Goal: Task Accomplishment & Management: Manage account settings

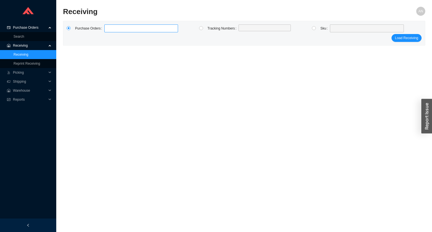
click at [111, 28] on label at bounding box center [141, 28] width 74 height 8
click at [109, 28] on input at bounding box center [107, 28] width 4 height 6
click at [313, 30] on input "radio" at bounding box center [314, 28] width 4 height 4
radio input "true"
click at [331, 27] on div at bounding box center [367, 28] width 74 height 8
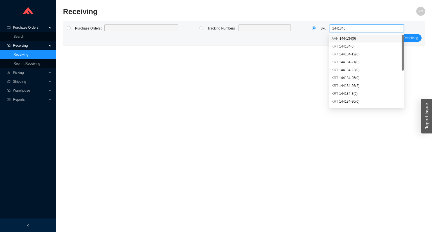
type input "14413468"
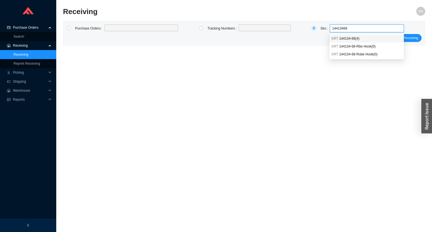
click at [339, 36] on div "KRT 144134-68 ( 4 )" at bounding box center [367, 38] width 70 height 5
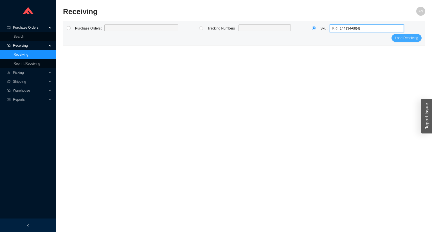
click at [405, 38] on span "Load Receiving" at bounding box center [406, 38] width 23 height 6
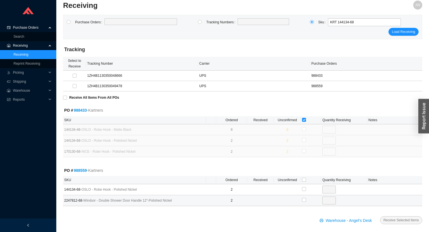
scroll to position [10, 0]
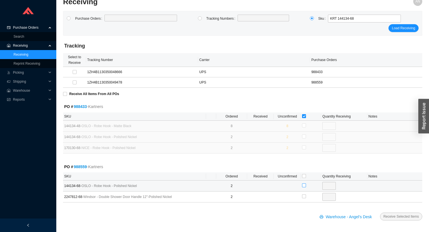
click at [304, 185] on input "checkbox" at bounding box center [304, 185] width 4 height 4
checkbox input "true"
type input "2"
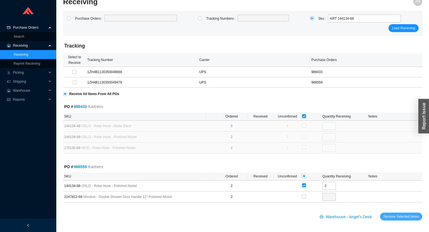
click at [390, 216] on span "Receive Selected Items" at bounding box center [400, 217] width 35 height 6
radio input "true"
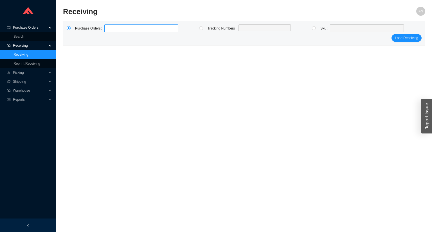
click at [111, 27] on label at bounding box center [141, 28] width 74 height 8
click at [109, 27] on input at bounding box center [107, 28] width 4 height 6
type input "988599"
click at [392, 34] on button "Load Receiving" at bounding box center [407, 38] width 30 height 8
type input "988559"
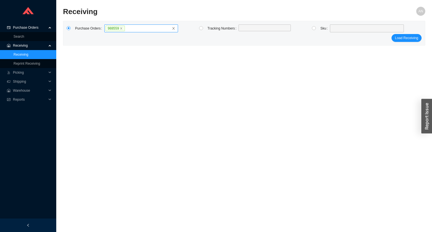
click button "Load Receiving" at bounding box center [407, 38] width 30 height 8
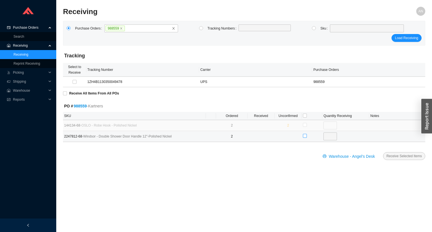
drag, startPoint x: 304, startPoint y: 136, endPoint x: 326, endPoint y: 147, distance: 24.4
click at [305, 136] on input "checkbox" at bounding box center [305, 136] width 4 height 4
checkbox input "true"
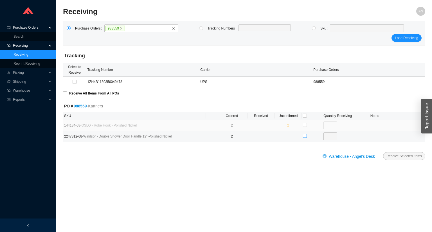
type input "2"
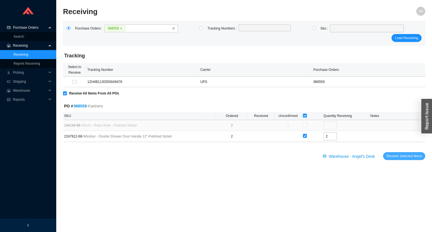
click at [396, 156] on span "Receive Selected Items" at bounding box center [404, 156] width 35 height 6
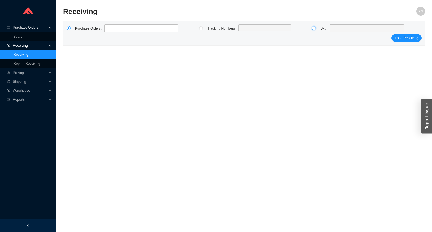
click at [314, 27] on input "radio" at bounding box center [314, 28] width 4 height 4
radio input "true"
drag, startPoint x: 68, startPoint y: 28, endPoint x: 92, endPoint y: 28, distance: 24.8
click at [74, 28] on label at bounding box center [71, 28] width 8 height 8
click at [71, 28] on input "radio" at bounding box center [69, 28] width 4 height 4
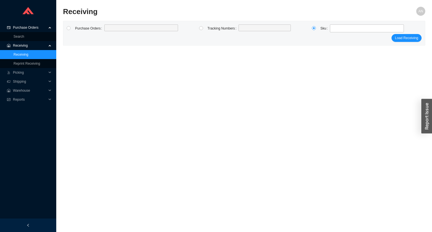
radio input "true"
click at [110, 27] on label at bounding box center [141, 28] width 74 height 8
click at [109, 27] on input at bounding box center [107, 28] width 4 height 6
type input "976306"
click button "Load Receiving" at bounding box center [407, 38] width 30 height 8
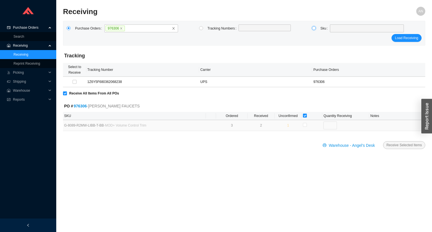
drag, startPoint x: 315, startPoint y: 29, endPoint x: 322, endPoint y: 29, distance: 7.0
click at [316, 29] on input "radio" at bounding box center [314, 28] width 4 height 4
radio input "true"
click at [337, 28] on span at bounding box center [367, 28] width 70 height 7
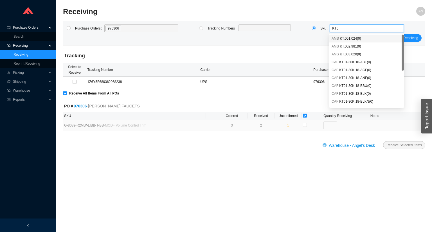
type input "KT01"
click at [356, 93] on span "KT01-30K.18-BTB ( 1 )" at bounding box center [355, 94] width 32 height 4
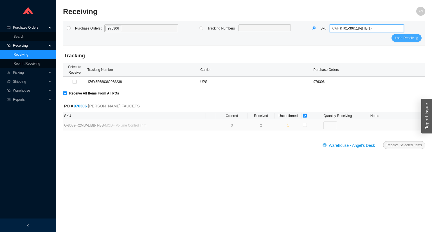
click at [400, 40] on span "Load Receiving" at bounding box center [406, 38] width 23 height 6
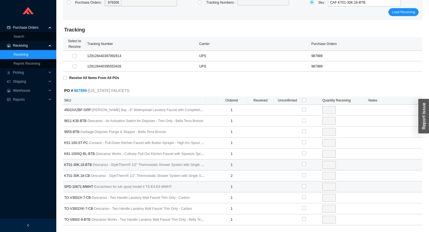
scroll to position [48, 0]
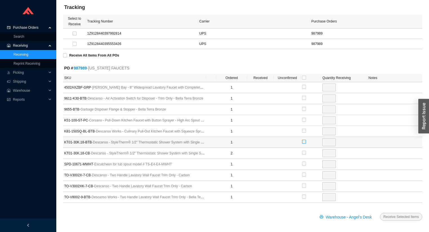
click at [303, 142] on input "checkbox" at bounding box center [304, 142] width 4 height 4
checkbox input "true"
type input "1"
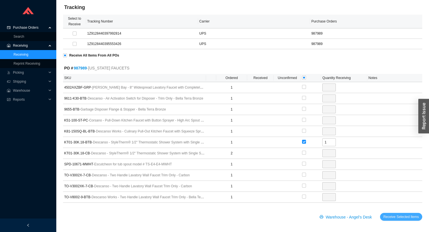
click at [405, 215] on span "Receive Selected Items" at bounding box center [400, 217] width 35 height 6
radio input "true"
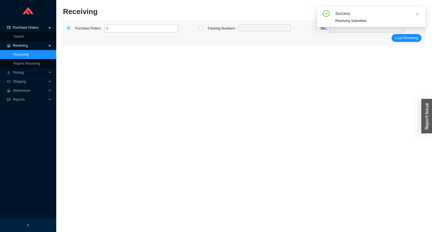
type input "2222425"
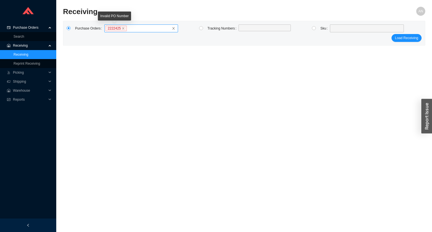
click at [120, 30] on span "2222425" at bounding box center [116, 29] width 21 height 6
click at [127, 30] on input "2222425" at bounding box center [129, 28] width 4 height 6
click at [122, 29] on icon "close" at bounding box center [123, 29] width 2 height 2
click at [127, 29] on input "2222425" at bounding box center [129, 28] width 4 height 6
type input "985216"
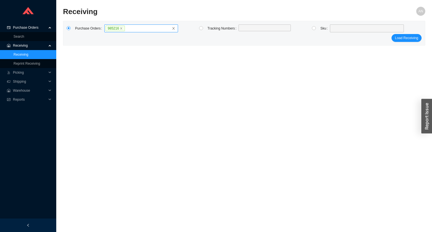
click button "Load Receiving" at bounding box center [407, 38] width 30 height 8
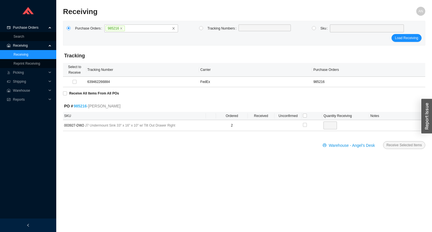
click at [85, 107] on link "985216" at bounding box center [80, 106] width 13 height 5
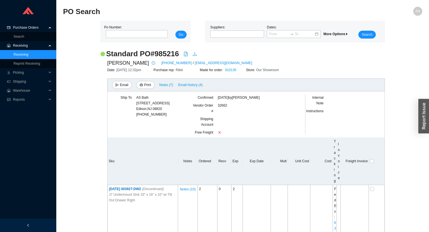
click at [26, 46] on span "Receiving" at bounding box center [30, 45] width 34 height 9
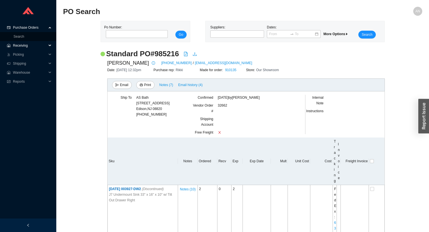
click at [26, 46] on span "Receiving" at bounding box center [30, 45] width 34 height 9
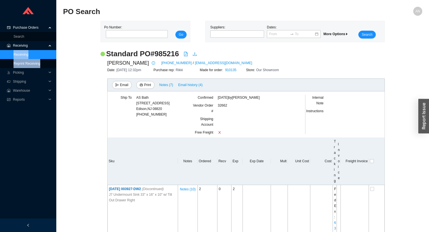
drag, startPoint x: 25, startPoint y: 54, endPoint x: 37, endPoint y: 47, distance: 14.5
click at [25, 54] on link "Receiving" at bounding box center [21, 55] width 15 height 4
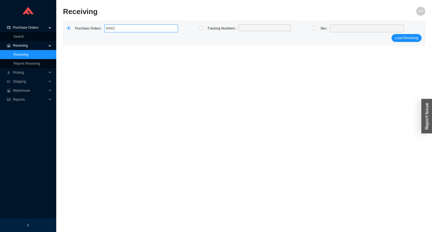
type input "988625"
click button "Load Receiving" at bounding box center [407, 38] width 30 height 8
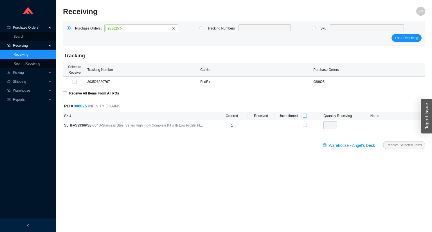
click at [305, 116] on input "checkbox" at bounding box center [305, 116] width 4 height 4
checkbox input "true"
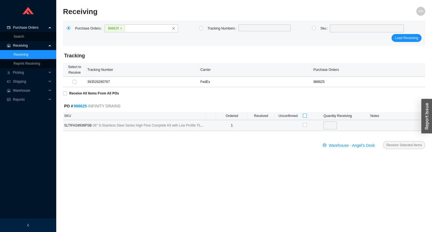
checkbox input "true"
type input "1"
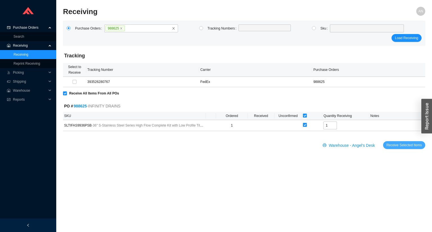
click at [413, 144] on span "Receive Selected Items" at bounding box center [404, 145] width 35 height 6
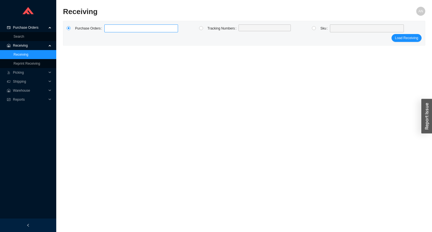
click at [115, 28] on label at bounding box center [141, 28] width 74 height 8
click at [109, 28] on input at bounding box center [107, 28] width 4 height 6
type input "985216"
click button "Load Receiving" at bounding box center [407, 38] width 30 height 8
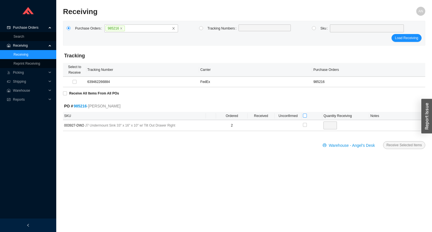
click at [303, 115] on input "checkbox" at bounding box center [305, 116] width 4 height 4
checkbox input "true"
type input "2"
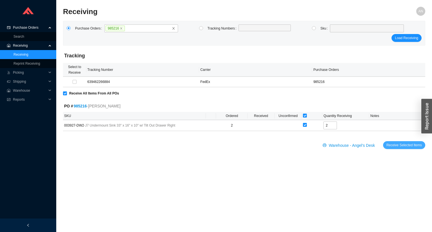
click at [398, 144] on span "Receive Selected Items" at bounding box center [404, 145] width 35 height 6
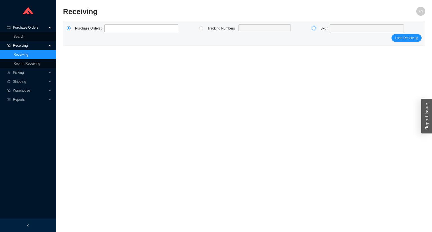
click at [313, 28] on input "radio" at bounding box center [314, 28] width 4 height 4
radio input "true"
click at [333, 28] on span at bounding box center [367, 28] width 70 height 7
click at [335, 29] on input "1100082" at bounding box center [367, 28] width 70 height 7
type input "100082"
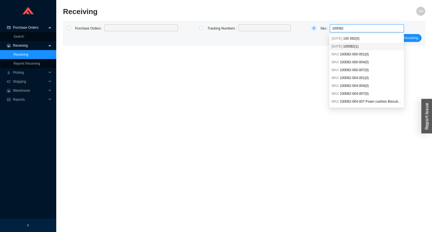
click at [345, 46] on span "100082 ( 1 )" at bounding box center [350, 46] width 15 height 4
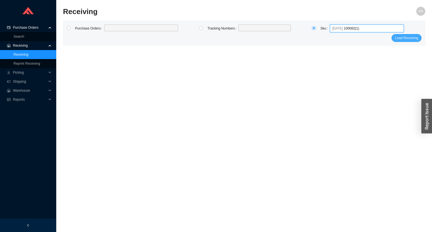
click at [410, 38] on span "Load Receiving" at bounding box center [406, 38] width 23 height 6
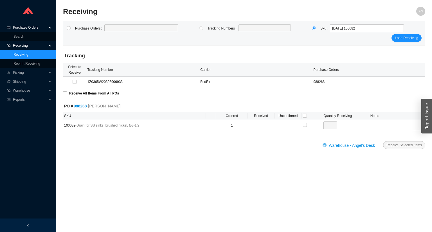
click at [308, 116] on th at bounding box center [312, 116] width 21 height 8
click at [304, 115] on input "checkbox" at bounding box center [305, 116] width 4 height 4
checkbox input "true"
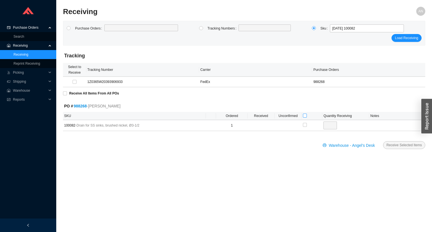
type input "1"
click at [391, 142] on span "Receive Selected Items" at bounding box center [404, 145] width 35 height 6
radio input "true"
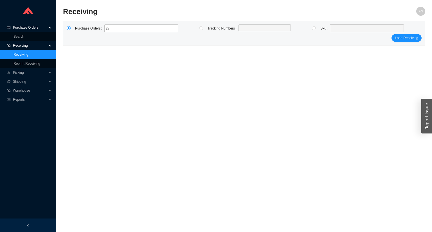
type input "2222433"
click at [122, 27] on icon "close" at bounding box center [123, 28] width 3 height 3
click at [127, 27] on input "2222433" at bounding box center [129, 28] width 4 height 6
type input "985399"
type input "988149"
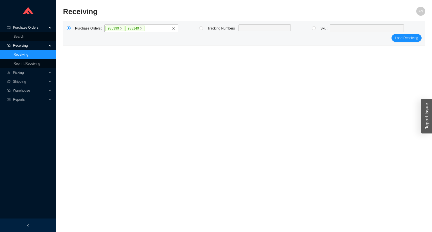
click button "Load Receiving" at bounding box center [407, 38] width 30 height 8
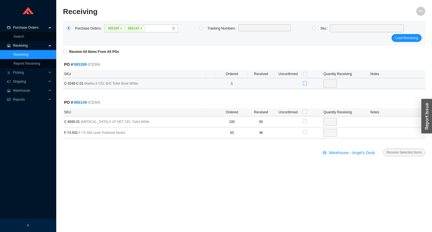
click at [304, 82] on input "checkbox" at bounding box center [305, 83] width 4 height 4
checkbox input "true"
type input "1"
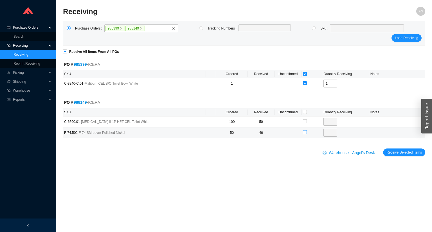
click at [304, 132] on input "checkbox" at bounding box center [305, 132] width 4 height 4
checkbox input "true"
type input "4"
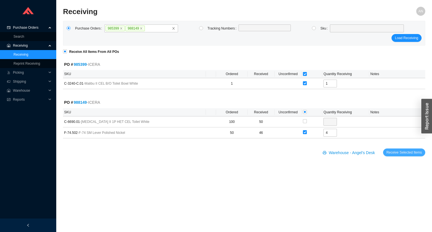
click at [401, 151] on span "Receive Selected Items" at bounding box center [404, 153] width 35 height 6
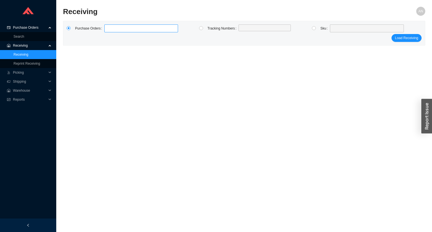
drag, startPoint x: 329, startPoint y: 75, endPoint x: 129, endPoint y: 29, distance: 204.9
click at [129, 29] on label at bounding box center [141, 28] width 74 height 8
click at [109, 29] on input at bounding box center [107, 28] width 4 height 6
type input "985399"
click button "Load Receiving" at bounding box center [407, 38] width 30 height 8
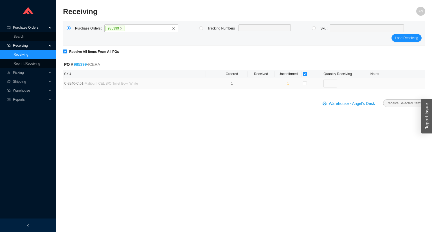
click at [77, 62] on link "985399" at bounding box center [80, 64] width 13 height 5
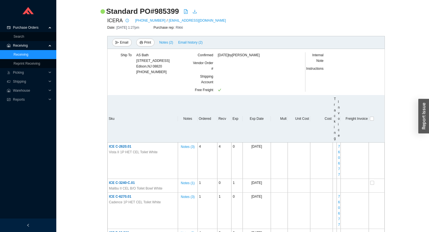
scroll to position [23, 0]
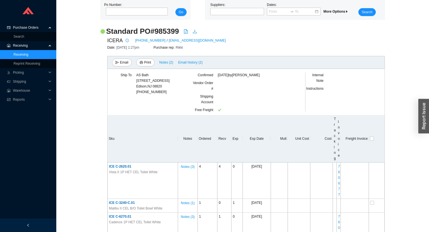
click at [24, 53] on link "Receiving" at bounding box center [21, 55] width 15 height 4
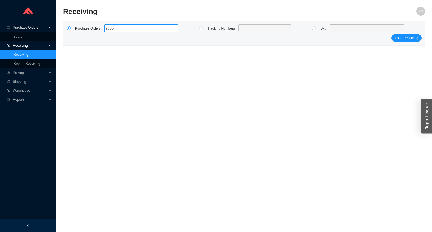
type input "985846"
click button "Load Receiving" at bounding box center [407, 38] width 30 height 8
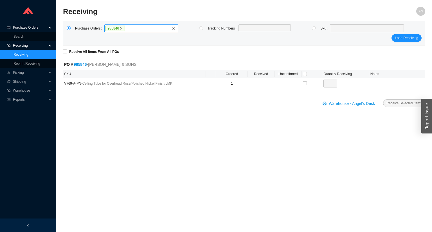
click at [120, 28] on icon "close" at bounding box center [121, 28] width 3 height 3
click at [125, 28] on input "985846" at bounding box center [127, 28] width 4 height 6
type input "985638"
click button "Load Receiving" at bounding box center [407, 38] width 30 height 8
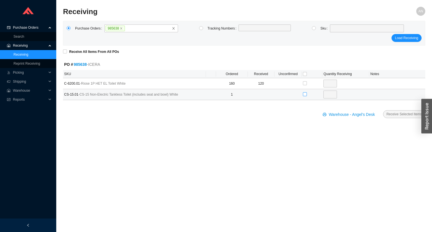
click at [305, 93] on input "checkbox" at bounding box center [305, 94] width 4 height 4
checkbox input "true"
type input "1"
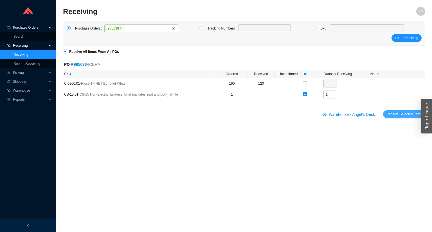
click at [399, 115] on span "Receive Selected Items" at bounding box center [404, 114] width 35 height 6
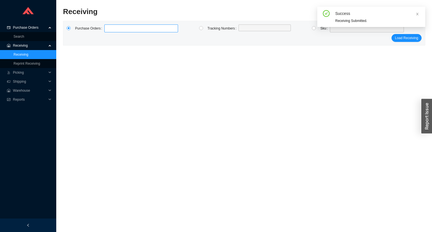
click at [115, 29] on label at bounding box center [141, 28] width 74 height 8
click at [109, 29] on input at bounding box center [107, 28] width 4 height 6
type input "988929"
click button "Load Receiving" at bounding box center [407, 38] width 30 height 8
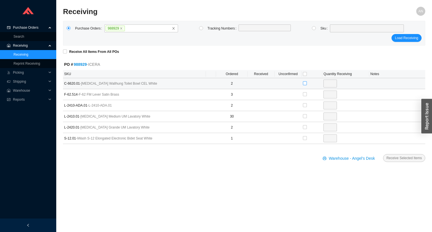
click at [305, 83] on input "checkbox" at bounding box center [305, 83] width 4 height 4
checkbox input "true"
type input "2"
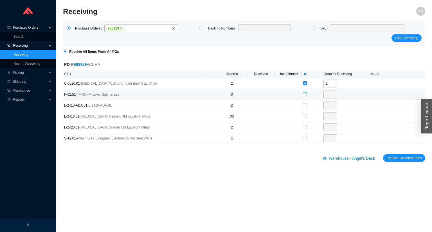
click at [304, 95] on input "checkbox" at bounding box center [305, 94] width 4 height 4
checkbox input "true"
type input "3"
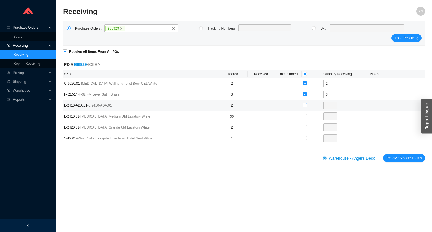
click at [304, 105] on input "checkbox" at bounding box center [305, 105] width 4 height 4
checkbox input "true"
type input "2"
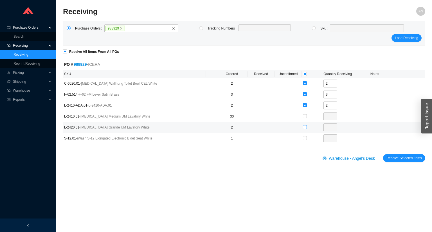
click at [305, 126] on input "checkbox" at bounding box center [305, 127] width 4 height 4
checkbox input "true"
type input "2"
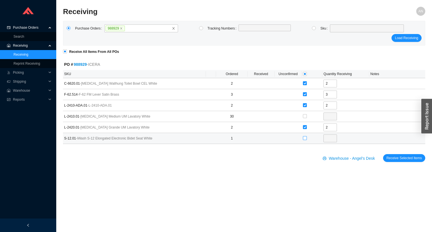
click at [305, 139] on input "checkbox" at bounding box center [305, 138] width 4 height 4
checkbox input "true"
type input "1"
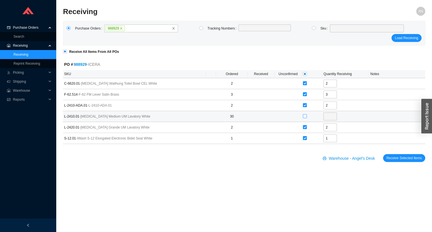
click at [307, 115] on input "checkbox" at bounding box center [305, 116] width 4 height 4
checkbox input "true"
type input "30"
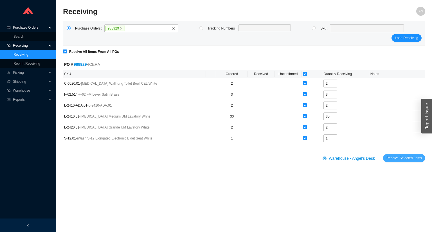
click at [402, 158] on span "Receive Selected Items" at bounding box center [404, 158] width 35 height 6
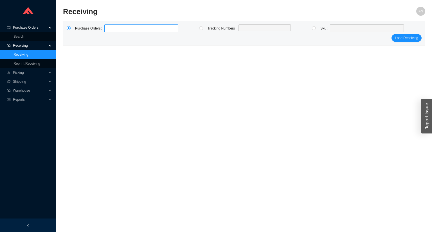
click at [108, 29] on label at bounding box center [141, 28] width 74 height 8
click at [108, 29] on input at bounding box center [107, 28] width 4 height 6
type input "978409"
type input "986644"
type input "984121"
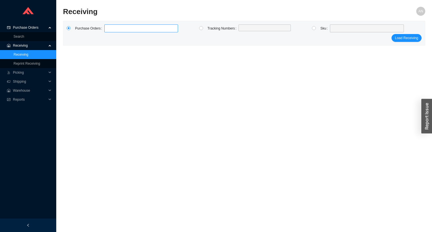
click button "Load Receiving" at bounding box center [407, 38] width 30 height 8
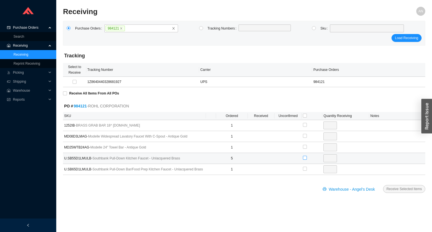
click at [306, 158] on input "checkbox" at bounding box center [305, 158] width 4 height 4
checkbox input "true"
type input "5"
click at [328, 157] on input "5" at bounding box center [331, 158] width 14 height 8
type input "1"
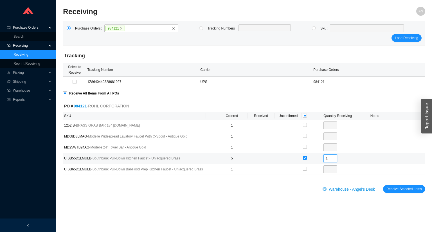
click at [383, 185] on button "Receive Selected Items" at bounding box center [404, 189] width 42 height 8
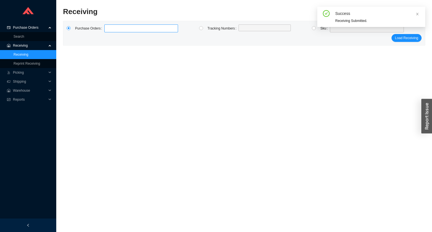
click at [114, 30] on label at bounding box center [141, 28] width 74 height 8
click at [109, 30] on input at bounding box center [107, 28] width 4 height 6
type input "987420"
type input "988303"
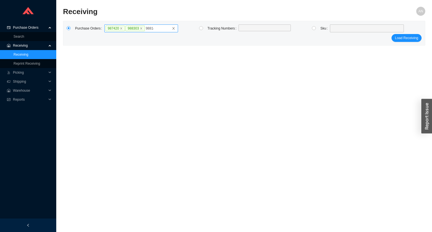
type input "988142"
type input "986497"
type input "980099"
type input "987125"
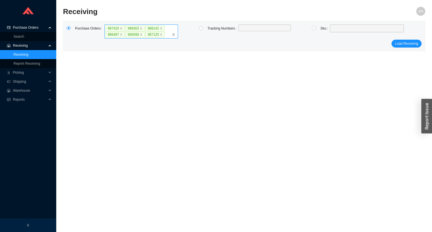
click button "Load Receiving" at bounding box center [407, 44] width 30 height 8
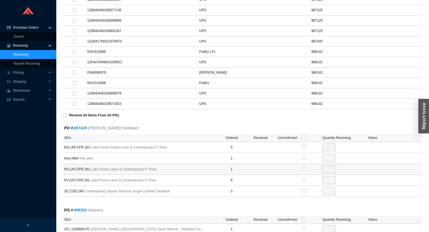
scroll to position [248, 0]
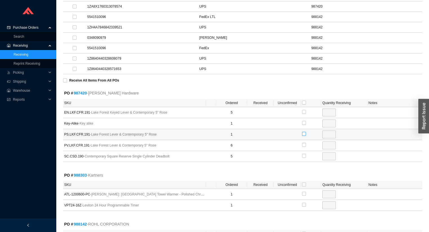
click at [304, 132] on input "checkbox" at bounding box center [304, 134] width 4 height 4
checkbox input "true"
type input "1"
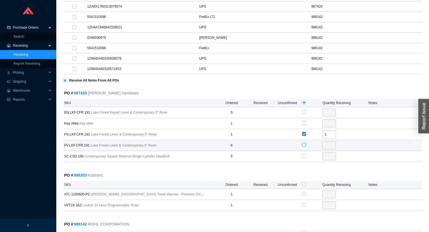
click at [303, 144] on input "checkbox" at bounding box center [304, 145] width 4 height 4
checkbox input "true"
type input "6"
click at [304, 183] on input "checkbox" at bounding box center [304, 185] width 4 height 4
checkbox input "true"
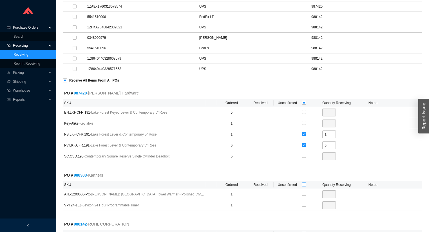
checkbox input "true"
type input "1"
checkbox input "true"
type input "1"
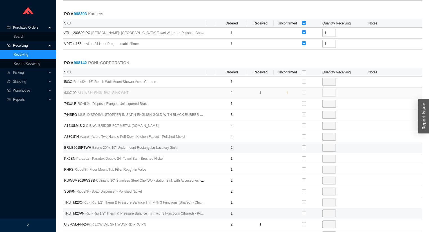
scroll to position [450, 0]
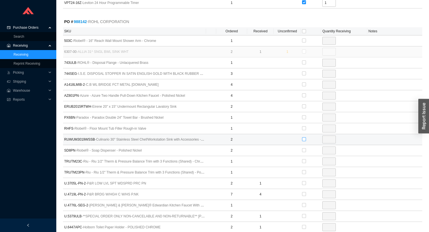
click at [304, 137] on input "checkbox" at bounding box center [304, 139] width 4 height 4
checkbox input "true"
type input "2"
click at [332, 137] on input "2" at bounding box center [329, 140] width 14 height 8
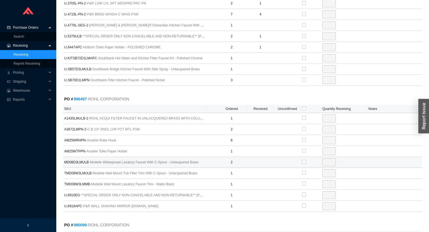
scroll to position [675, 0]
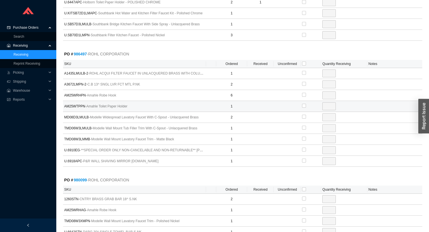
type input "1"
click at [304, 101] on td at bounding box center [311, 106] width 20 height 11
click at [304, 104] on input "checkbox" at bounding box center [304, 106] width 4 height 4
checkbox input "true"
type input "1"
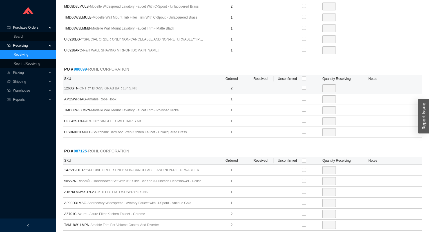
scroll to position [788, 0]
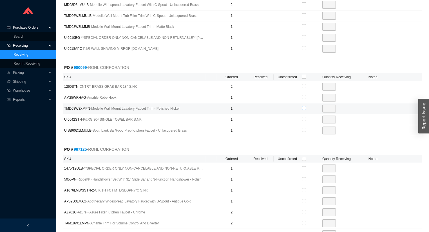
click at [303, 106] on input "checkbox" at bounding box center [304, 108] width 4 height 4
checkbox input "true"
type input "1"
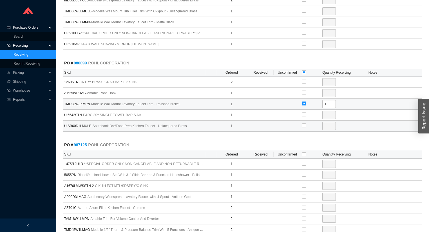
scroll to position [900, 0]
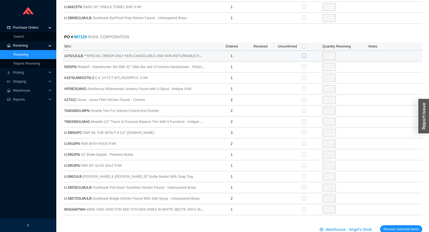
click at [305, 54] on input "checkbox" at bounding box center [304, 56] width 4 height 4
checkbox input "true"
type input "1"
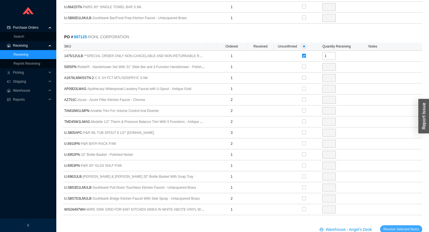
click at [397, 227] on span "Receive Selected Items" at bounding box center [400, 230] width 35 height 6
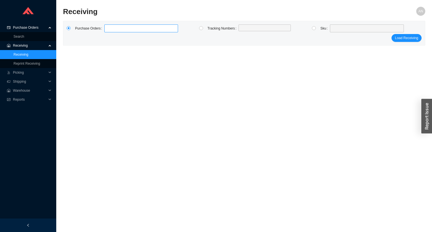
click at [129, 30] on label at bounding box center [141, 28] width 74 height 8
click at [109, 30] on input at bounding box center [107, 28] width 4 height 6
type input "988428"
type input "987420"
type input "985848"
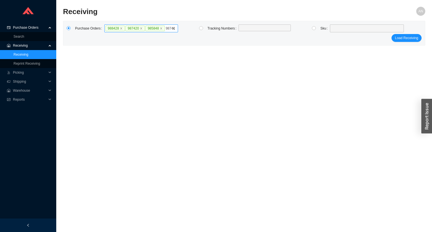
type input "987417"
type input "977504"
type input "986390"
type input "982792"
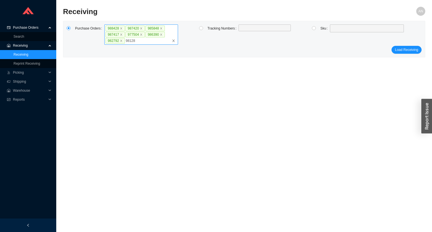
type input "981282"
type input "988532"
type input "988531"
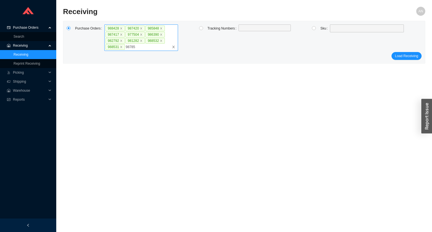
type input "987855"
type input "987678"
type input "988524"
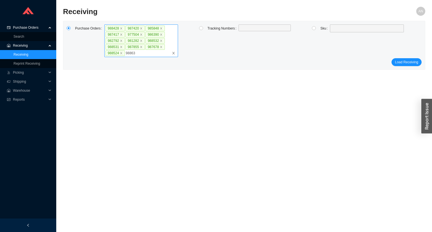
type input "988633"
click button "Load Receiving" at bounding box center [407, 62] width 30 height 8
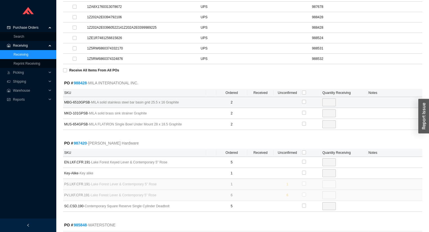
scroll to position [180, 0]
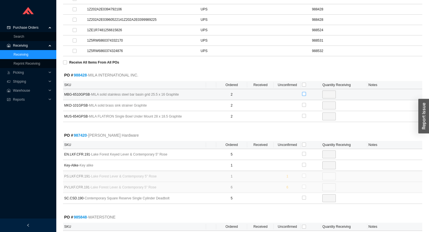
click at [303, 92] on input "checkbox" at bounding box center [304, 94] width 4 height 4
checkbox input "true"
type input "2"
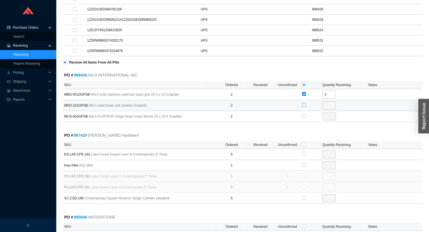
click at [306, 104] on input "checkbox" at bounding box center [304, 105] width 4 height 4
checkbox input "true"
type input "2"
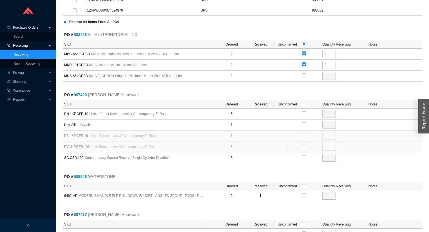
scroll to position [248, 0]
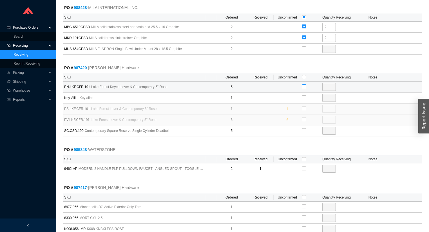
click at [304, 86] on input "checkbox" at bounding box center [304, 86] width 4 height 4
checkbox input "true"
type input "5"
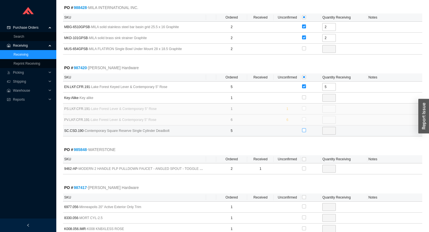
click at [302, 129] on input "checkbox" at bounding box center [304, 130] width 4 height 4
checkbox input "true"
type input "5"
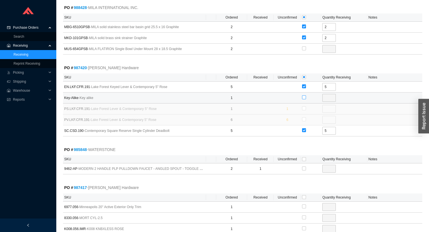
click at [304, 96] on input "checkbox" at bounding box center [304, 97] width 4 height 4
checkbox input "true"
type input "1"
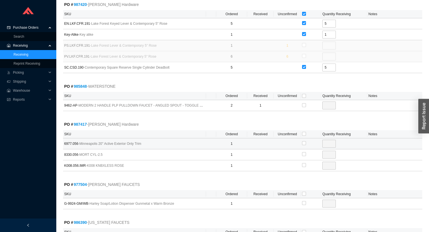
scroll to position [315, 0]
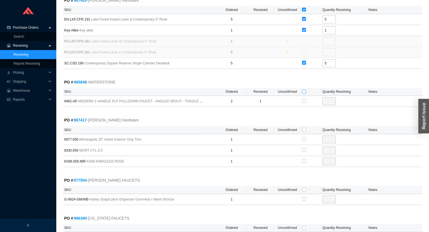
click at [303, 90] on input "checkbox" at bounding box center [304, 92] width 4 height 4
checkbox input "true"
type input "1"
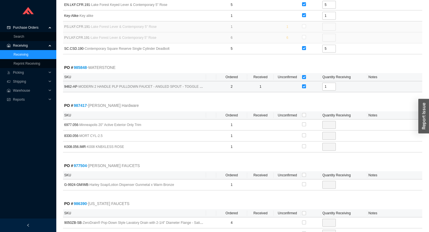
scroll to position [338, 0]
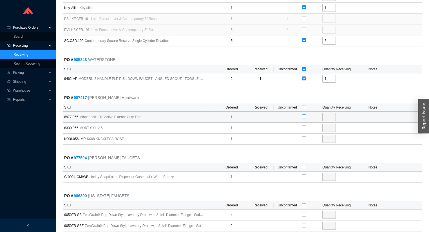
click at [303, 115] on input "checkbox" at bounding box center [304, 117] width 4 height 4
checkbox input "true"
type input "1"
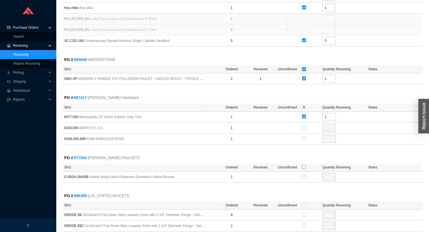
click at [304, 165] on input "checkbox" at bounding box center [304, 167] width 4 height 4
checkbox input "true"
type input "1"
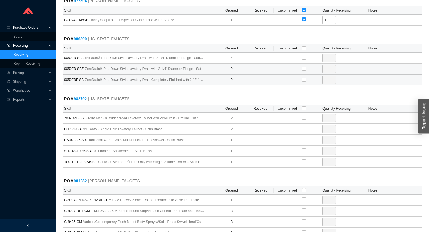
scroll to position [495, 0]
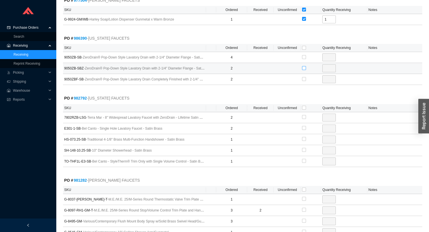
click at [304, 66] on input "checkbox" at bounding box center [304, 68] width 4 height 4
checkbox input "true"
type input "2"
click at [330, 66] on input "2" at bounding box center [329, 68] width 14 height 8
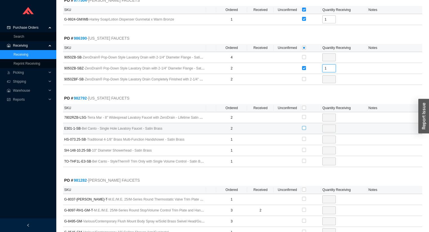
type input "1"
click at [303, 126] on input "checkbox" at bounding box center [304, 128] width 4 height 4
checkbox input "true"
type input "2"
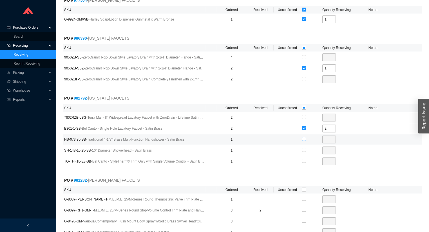
click at [304, 139] on label at bounding box center [304, 139] width 4 height 6
click at [304, 139] on input "checkbox" at bounding box center [304, 139] width 4 height 4
checkbox input "true"
type input "1"
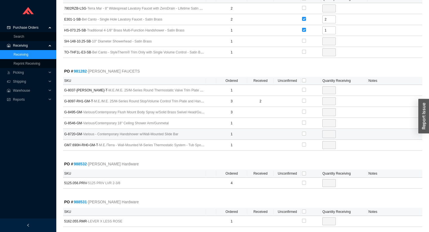
scroll to position [608, 0]
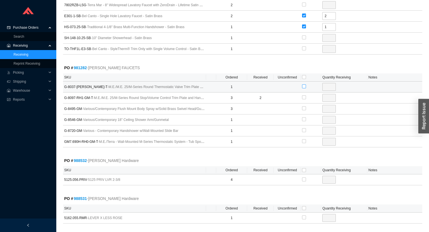
click at [304, 84] on input "checkbox" at bounding box center [304, 86] width 4 height 4
checkbox input "true"
type input "1"
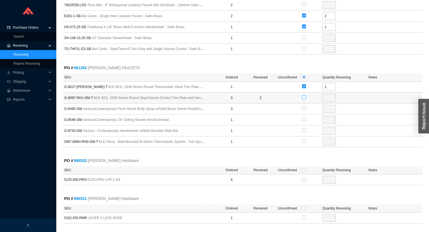
click at [304, 95] on input "checkbox" at bounding box center [304, 97] width 4 height 4
checkbox input "true"
type input "1"
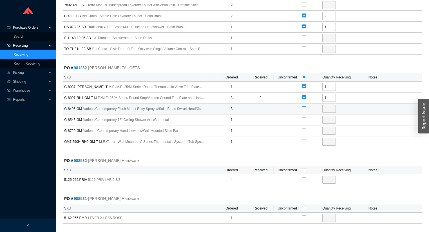
click at [304, 107] on input "checkbox" at bounding box center [304, 108] width 4 height 4
checkbox input "true"
type input "3"
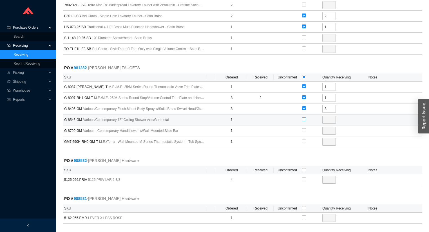
click at [304, 117] on input "checkbox" at bounding box center [304, 119] width 4 height 4
checkbox input "true"
type input "1"
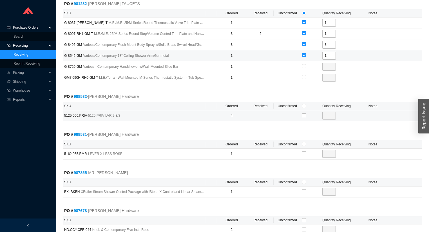
scroll to position [675, 0]
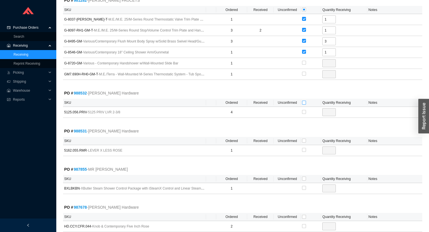
click at [303, 101] on input "checkbox" at bounding box center [304, 103] width 4 height 4
checkbox input "true"
type input "4"
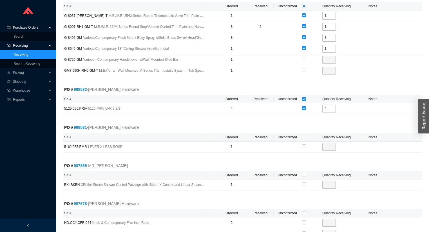
scroll to position [743, 0]
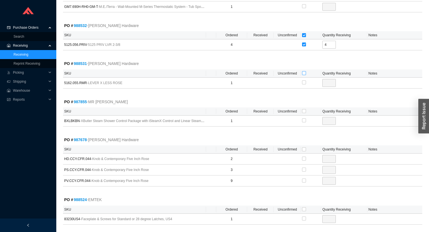
click at [305, 71] on input "checkbox" at bounding box center [304, 73] width 4 height 4
checkbox input "true"
type input "1"
click at [305, 109] on input "checkbox" at bounding box center [304, 111] width 4 height 4
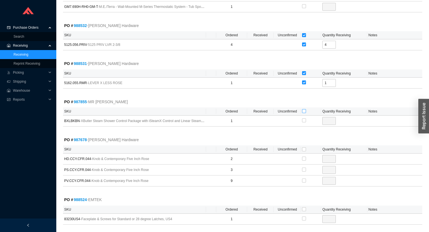
checkbox input "true"
type input "1"
click at [304, 157] on input "checkbox" at bounding box center [304, 159] width 4 height 4
checkbox input "true"
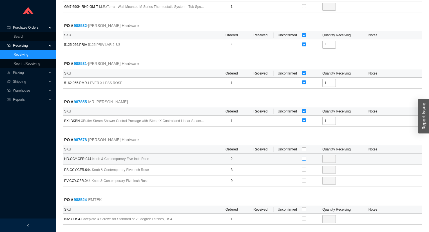
type input "2"
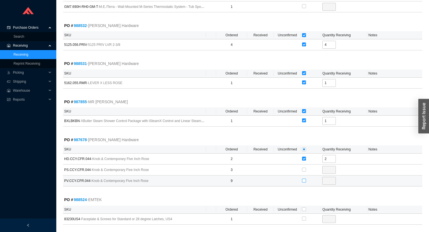
click at [304, 179] on input "checkbox" at bounding box center [304, 181] width 4 height 4
checkbox input "true"
type input "9"
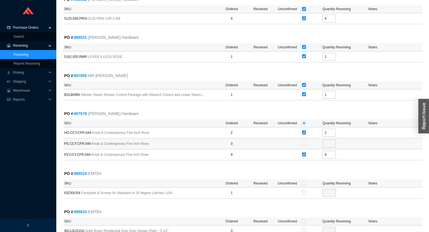
scroll to position [800, 0]
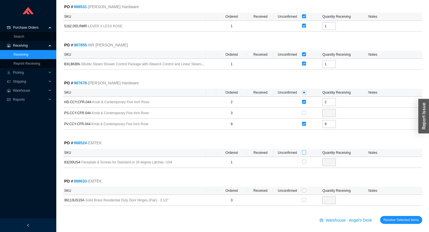
click at [304, 151] on input "checkbox" at bounding box center [304, 153] width 4 height 4
checkbox input "true"
type input "1"
click at [303, 189] on input "checkbox" at bounding box center [304, 191] width 4 height 4
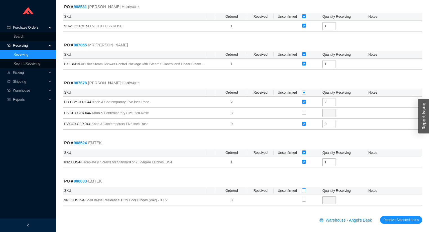
checkbox input "true"
type input "3"
click at [387, 217] on span "Receive Selected Items" at bounding box center [400, 220] width 35 height 6
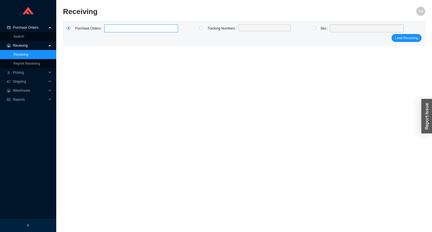
click at [114, 30] on label at bounding box center [141, 28] width 74 height 8
click at [109, 30] on input at bounding box center [107, 28] width 4 height 6
type input "986517"
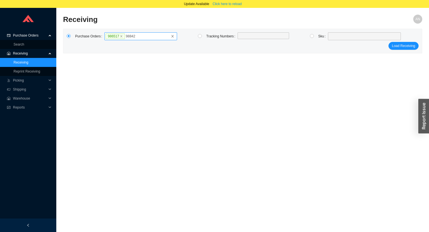
type input "988428"
type input "986744"
type input "987447"
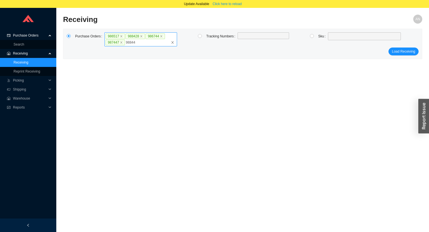
type input "988442"
type input "981637"
type input "982792"
type input "987989"
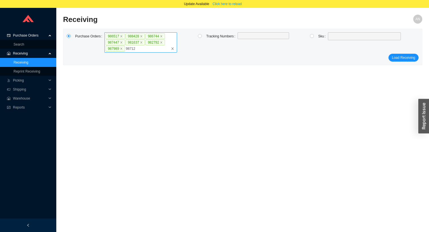
type input "987125"
type input "982441"
type input "984710"
click button "Load Receiving" at bounding box center [403, 64] width 30 height 8
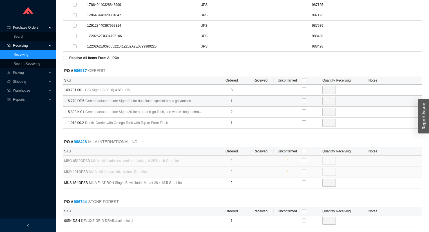
scroll to position [293, 0]
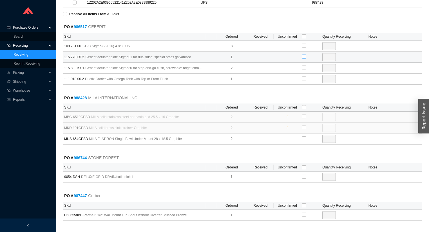
click at [303, 55] on input "checkbox" at bounding box center [304, 57] width 4 height 4
checkbox input "true"
type input "1"
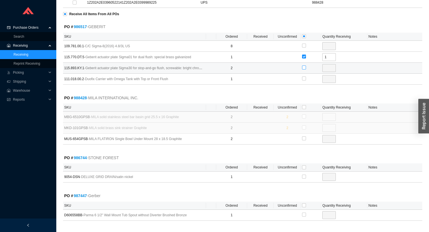
click at [303, 66] on input "checkbox" at bounding box center [304, 68] width 4 height 4
checkbox input "true"
type input "2"
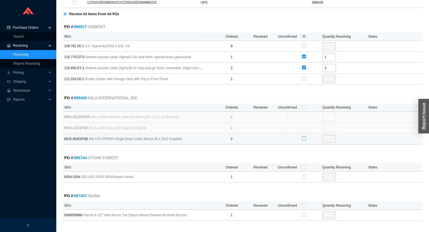
click at [304, 137] on input "checkbox" at bounding box center [304, 138] width 4 height 4
checkbox input "true"
type input "2"
click at [304, 165] on input "checkbox" at bounding box center [304, 167] width 4 height 4
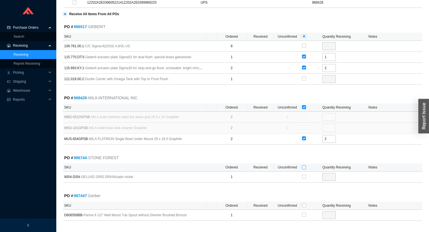
checkbox input "true"
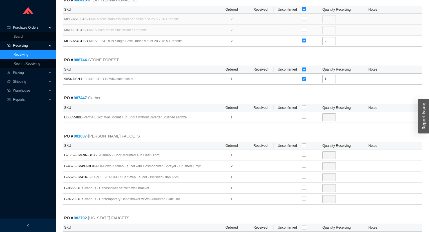
scroll to position [405, 0]
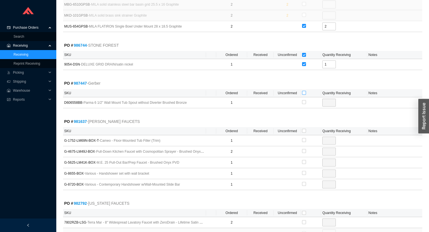
click at [304, 91] on input "checkbox" at bounding box center [304, 93] width 4 height 4
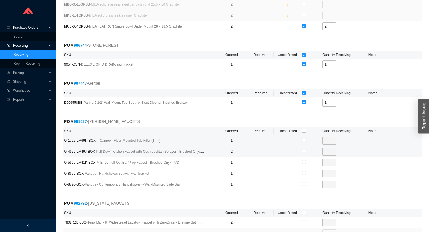
scroll to position [450, 0]
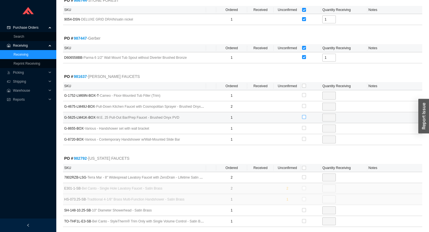
click at [304, 115] on input "checkbox" at bounding box center [304, 117] width 4 height 4
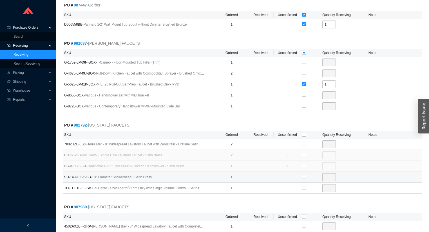
scroll to position [518, 0]
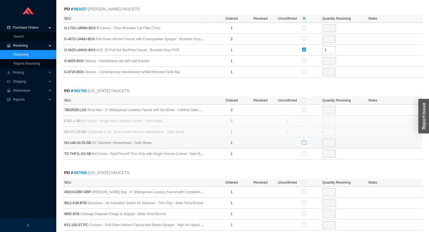
click at [304, 141] on input "checkbox" at bounding box center [304, 143] width 4 height 4
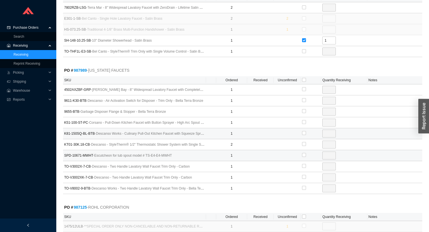
scroll to position [630, 0]
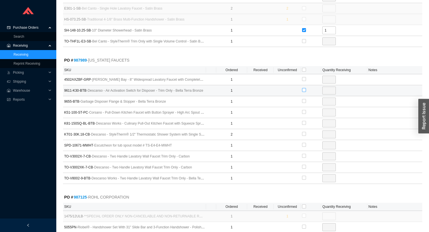
click at [303, 88] on input "checkbox" at bounding box center [304, 90] width 4 height 4
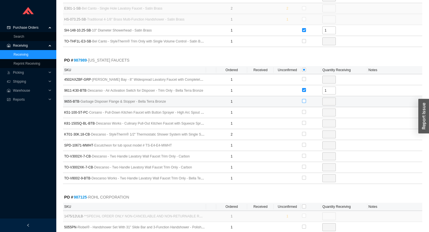
click at [305, 99] on input "checkbox" at bounding box center [304, 101] width 4 height 4
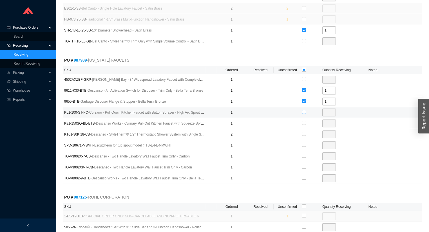
click at [304, 110] on input "checkbox" at bounding box center [304, 112] width 4 height 4
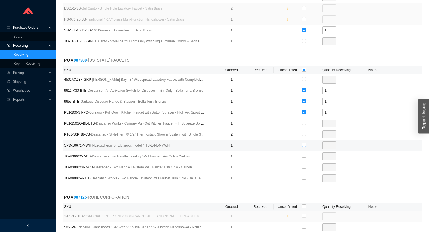
click at [303, 143] on input "checkbox" at bounding box center [304, 145] width 4 height 4
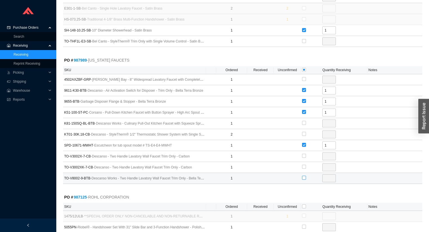
click at [303, 177] on label at bounding box center [304, 178] width 4 height 6
click at [303, 177] on input "checkbox" at bounding box center [304, 178] width 4 height 4
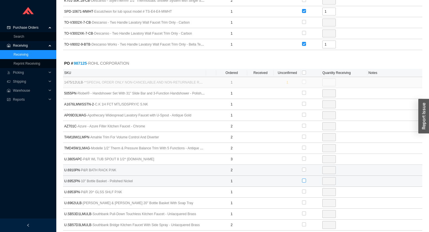
scroll to position [765, 0]
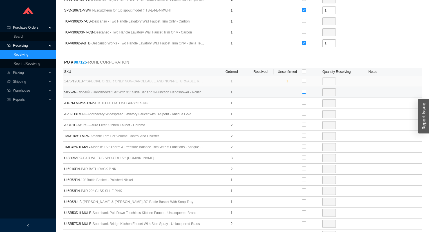
click at [303, 90] on input "checkbox" at bounding box center [304, 92] width 4 height 4
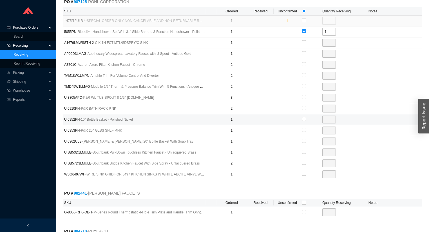
scroll to position [923, 0]
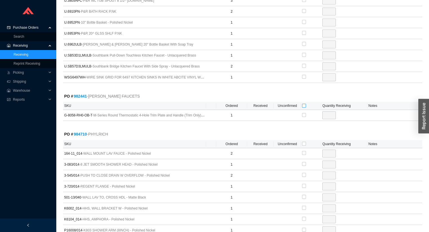
click at [304, 104] on input "checkbox" at bounding box center [304, 106] width 4 height 4
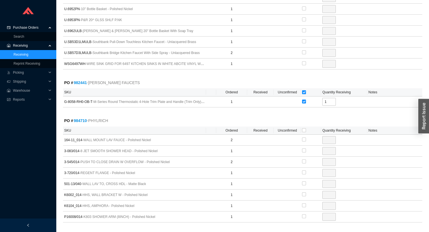
scroll to position [952, 0]
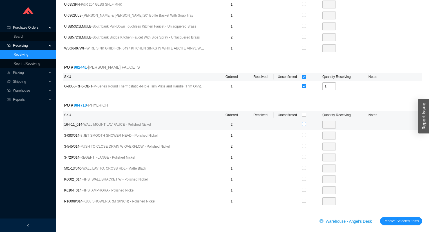
click at [303, 122] on input "checkbox" at bounding box center [304, 124] width 4 height 4
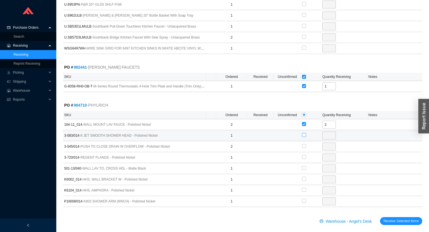
click at [304, 133] on input "checkbox" at bounding box center [304, 135] width 4 height 4
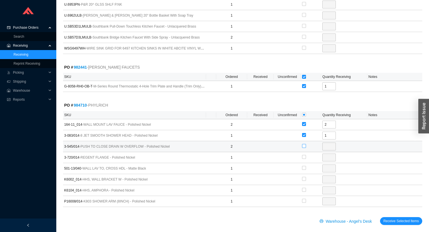
click at [304, 144] on input "checkbox" at bounding box center [304, 146] width 4 height 4
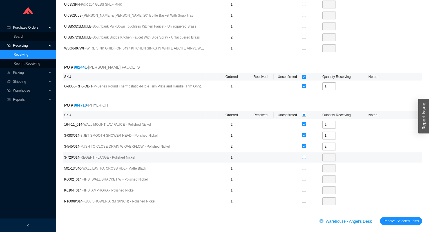
click at [304, 155] on input "checkbox" at bounding box center [304, 157] width 4 height 4
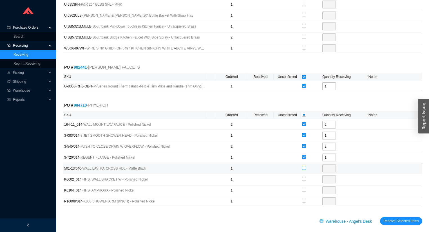
click at [303, 166] on input "checkbox" at bounding box center [304, 168] width 4 height 4
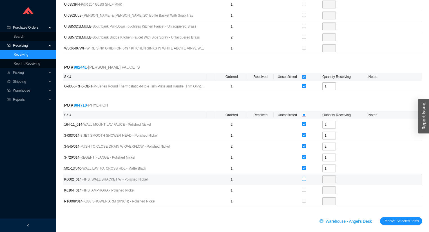
click at [303, 177] on input "checkbox" at bounding box center [304, 179] width 4 height 4
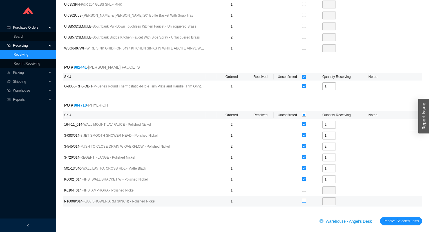
click at [303, 199] on input "checkbox" at bounding box center [304, 201] width 4 height 4
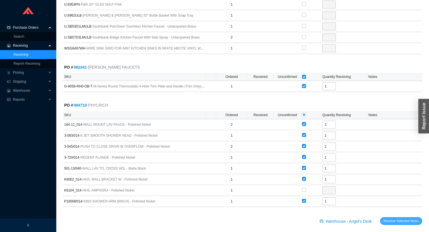
click at [389, 218] on span "Receive Selected Items" at bounding box center [400, 221] width 35 height 6
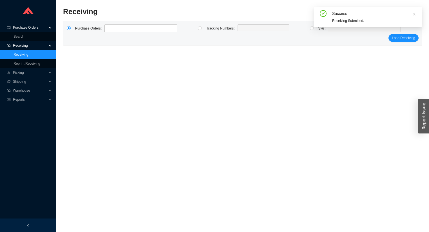
scroll to position [8, 0]
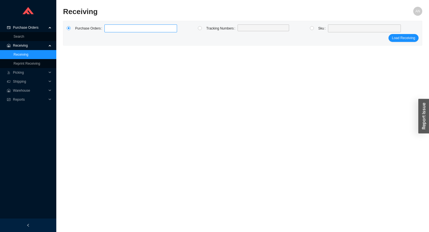
click at [125, 27] on label at bounding box center [140, 28] width 73 height 8
click at [109, 27] on input at bounding box center [107, 28] width 4 height 6
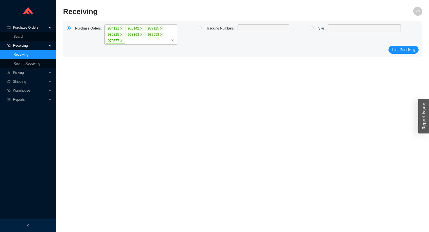
click button "Load Receiving" at bounding box center [403, 50] width 30 height 8
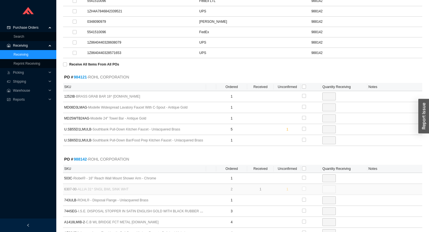
scroll to position [278, 0]
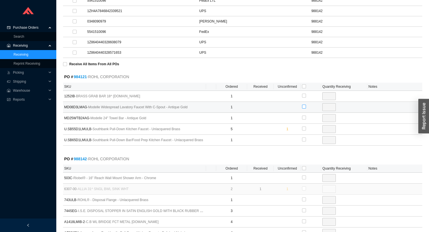
click at [304, 108] on input "checkbox" at bounding box center [304, 107] width 4 height 4
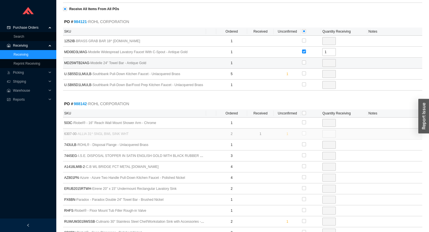
scroll to position [346, 0]
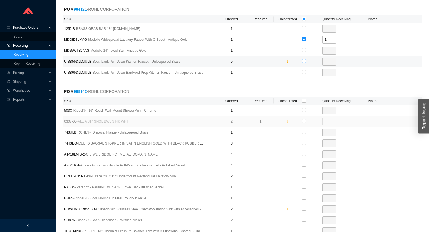
click at [304, 61] on input "checkbox" at bounding box center [304, 61] width 4 height 4
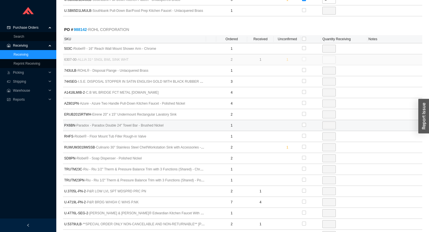
scroll to position [413, 0]
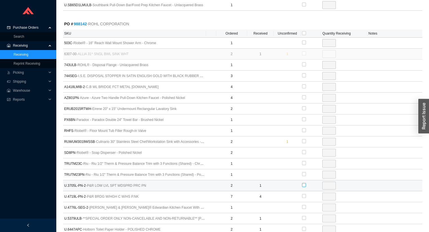
click at [303, 185] on input "checkbox" at bounding box center [304, 185] width 4 height 4
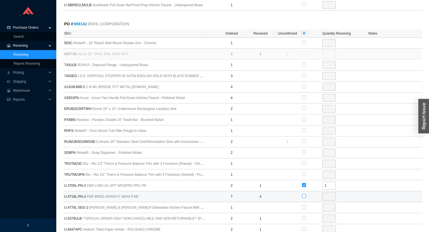
click at [304, 197] on input "checkbox" at bounding box center [304, 196] width 4 height 4
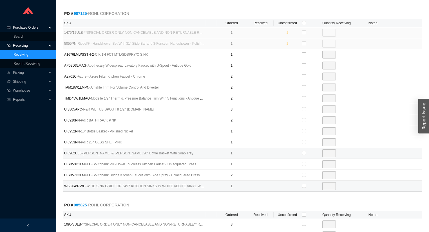
scroll to position [683, 0]
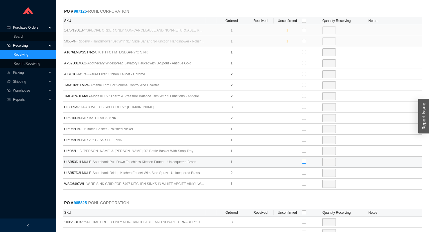
click at [305, 162] on input "checkbox" at bounding box center [304, 162] width 4 height 4
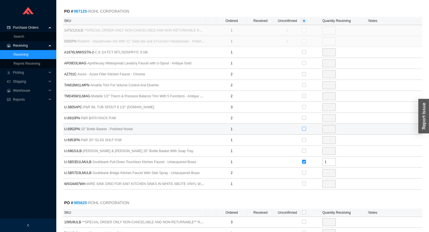
click at [305, 128] on input "checkbox" at bounding box center [304, 129] width 4 height 4
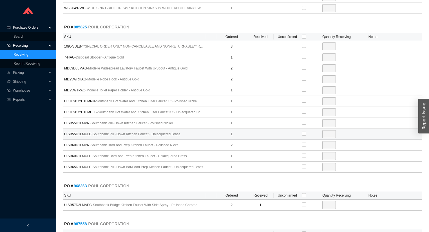
scroll to position [863, 0]
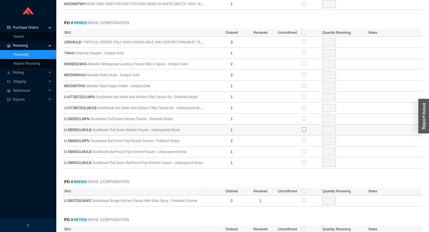
click at [303, 128] on input "checkbox" at bounding box center [304, 129] width 4 height 4
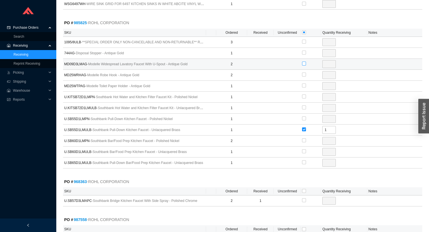
click at [304, 62] on input "checkbox" at bounding box center [304, 64] width 4 height 4
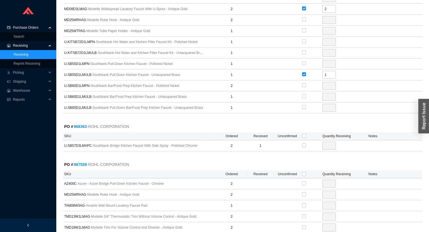
scroll to position [998, 0]
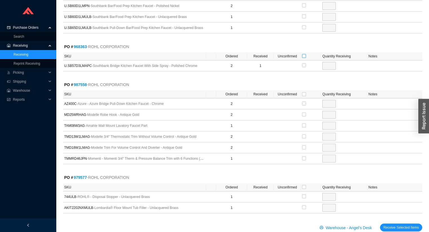
click at [304, 54] on input "checkbox" at bounding box center [304, 56] width 4 height 4
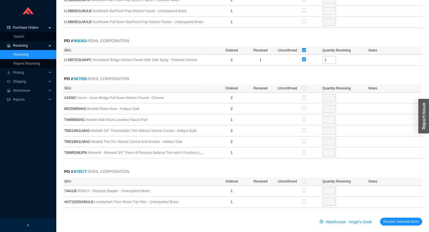
scroll to position [1008, 0]
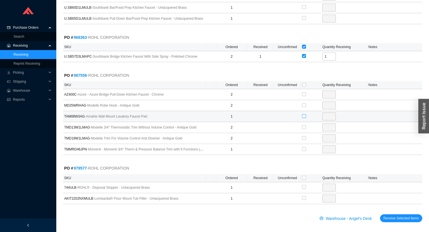
click at [305, 115] on input "checkbox" at bounding box center [304, 116] width 4 height 4
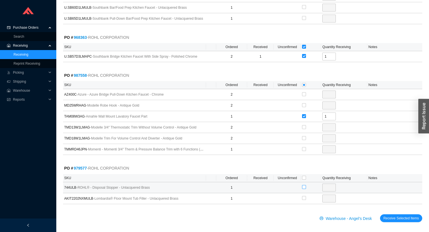
drag, startPoint x: 303, startPoint y: 185, endPoint x: 322, endPoint y: 189, distance: 19.3
click at [304, 185] on input "checkbox" at bounding box center [304, 187] width 4 height 4
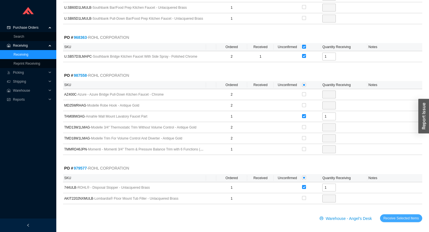
click at [399, 216] on span "Receive Selected Items" at bounding box center [400, 219] width 35 height 6
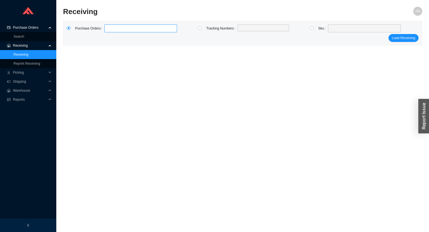
click at [115, 30] on label at bounding box center [140, 28] width 73 height 8
click at [109, 30] on input at bounding box center [107, 28] width 4 height 6
click button "Load Receiving" at bounding box center [403, 38] width 30 height 8
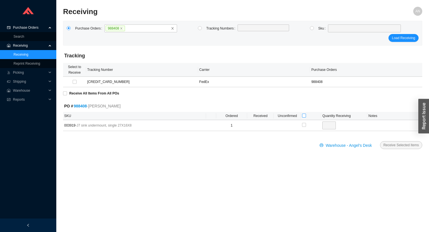
click at [305, 116] on input "checkbox" at bounding box center [304, 116] width 4 height 4
click at [393, 144] on span "Receive Selected Items" at bounding box center [400, 145] width 35 height 6
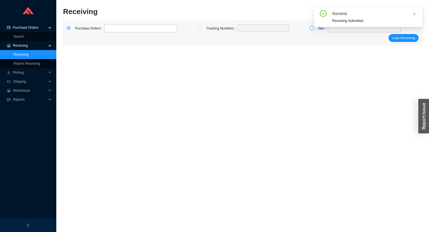
click at [312, 29] on input "radio" at bounding box center [312, 28] width 4 height 4
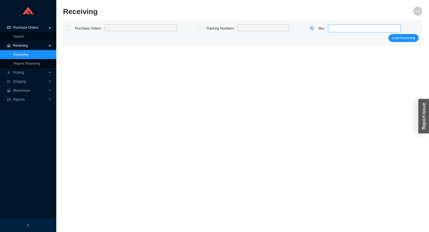
click at [331, 31] on span at bounding box center [364, 28] width 69 height 7
click at [334, 16] on div "AN" at bounding box center [377, 14] width 90 height 14
click at [151, 28] on label at bounding box center [140, 27] width 73 height 7
click at [70, 29] on input "radio" at bounding box center [69, 28] width 4 height 4
click at [388, 34] on button "Load Receiving" at bounding box center [403, 38] width 30 height 8
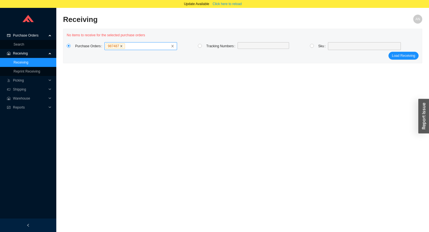
click at [120, 46] on icon "close" at bounding box center [121, 46] width 3 height 3
click at [125, 46] on input "987487" at bounding box center [127, 46] width 4 height 6
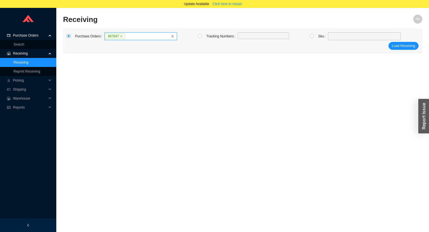
click button "Load Receiving" at bounding box center [403, 46] width 30 height 8
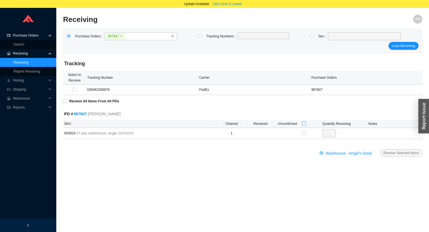
click at [302, 122] on th at bounding box center [311, 124] width 20 height 8
click at [303, 122] on input "checkbox" at bounding box center [304, 124] width 4 height 4
click at [395, 153] on span "Receive Selected Items" at bounding box center [400, 153] width 35 height 6
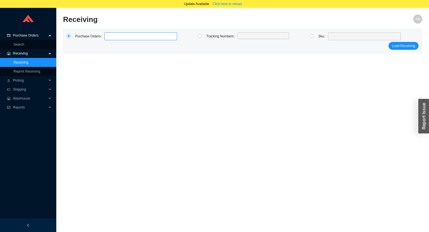
click at [129, 38] on label at bounding box center [140, 36] width 73 height 8
click at [109, 38] on input at bounding box center [107, 36] width 4 height 6
click button "Load Receiving" at bounding box center [403, 46] width 30 height 8
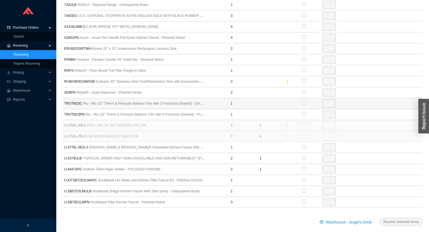
scroll to position [207, 0]
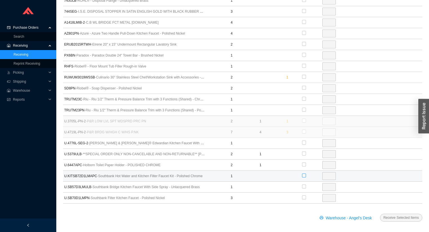
click at [304, 174] on input "checkbox" at bounding box center [304, 176] width 4 height 4
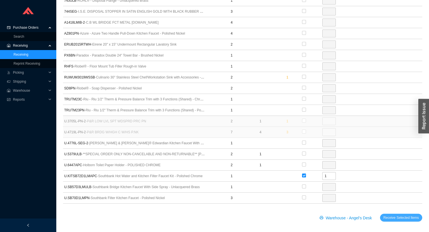
click at [388, 215] on span "Receive Selected Items" at bounding box center [400, 218] width 35 height 6
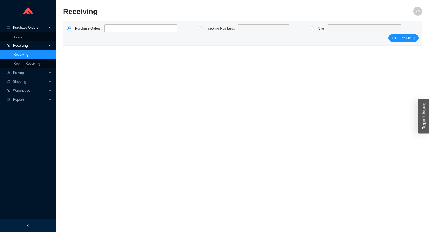
scroll to position [8, 0]
click at [107, 33] on form "Purchase Orders Tracking Numbers Sku Load Receiving" at bounding box center [243, 32] width 352 height 17
click at [107, 30] on input at bounding box center [107, 28] width 4 height 6
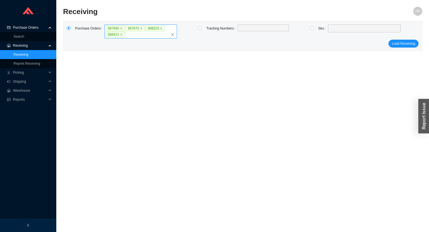
click button "Load Receiving" at bounding box center [403, 44] width 30 height 8
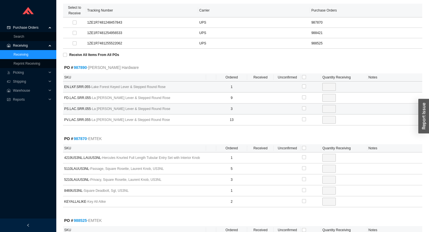
scroll to position [75, 0]
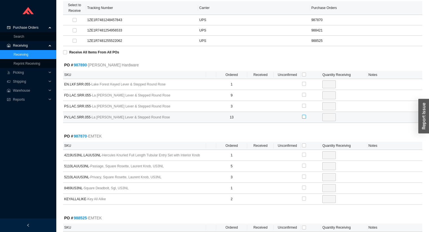
click at [302, 116] on input "checkbox" at bounding box center [304, 117] width 4 height 4
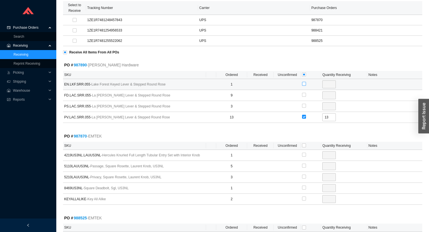
click at [303, 83] on input "checkbox" at bounding box center [304, 84] width 4 height 4
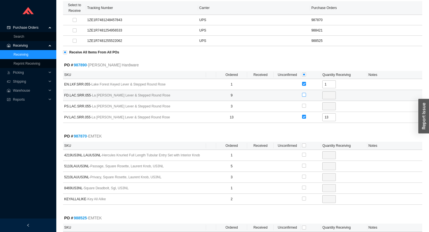
click at [306, 95] on input "checkbox" at bounding box center [304, 95] width 4 height 4
click at [305, 106] on input "checkbox" at bounding box center [304, 106] width 4 height 4
click at [302, 145] on input "checkbox" at bounding box center [304, 146] width 4 height 4
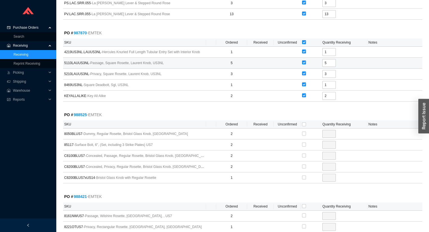
scroll to position [188, 0]
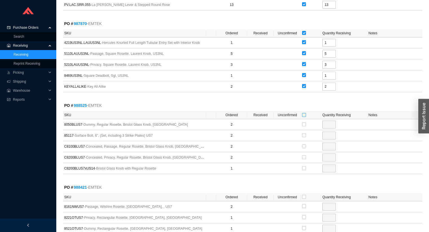
click at [305, 114] on input "checkbox" at bounding box center [304, 115] width 4 height 4
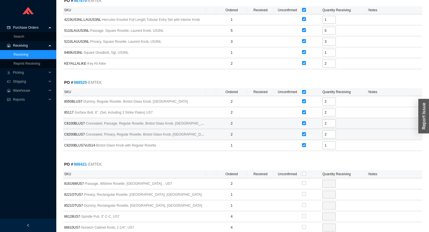
scroll to position [252, 0]
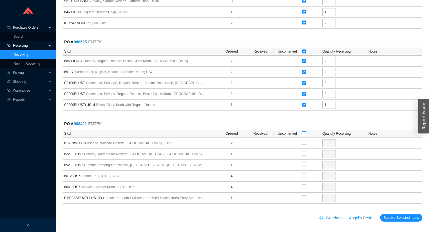
click at [303, 132] on input "checkbox" at bounding box center [304, 133] width 4 height 4
click at [387, 215] on span "Receive Selected Items" at bounding box center [400, 218] width 35 height 6
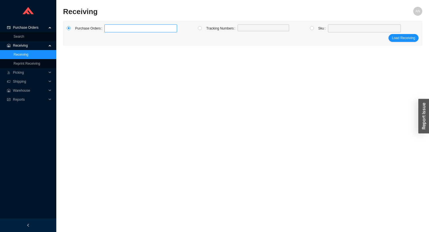
click at [109, 28] on label at bounding box center [140, 28] width 73 height 8
click at [109, 28] on input at bounding box center [107, 28] width 4 height 6
click button "Load Receiving" at bounding box center [403, 38] width 30 height 8
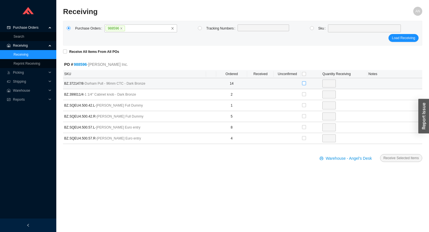
click at [303, 83] on input "checkbox" at bounding box center [304, 83] width 4 height 4
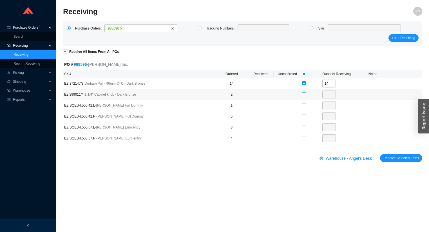
click at [305, 94] on input "checkbox" at bounding box center [304, 94] width 4 height 4
click at [80, 65] on link "988596" at bounding box center [80, 64] width 13 height 5
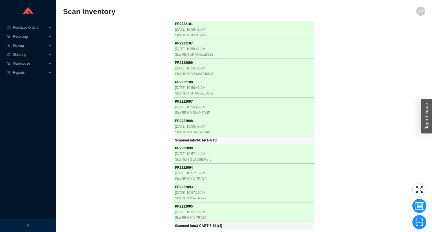
click at [131, 49] on div "PR 2222066 [DATE] 9:38:44 AM Sku: BLN 443268 PR 2222065 [DATE] 9:38:45 AM Sku: …" at bounding box center [244, 125] width 362 height 209
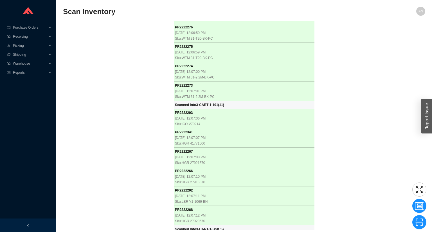
scroll to position [2295, 0]
click at [112, 95] on div "PR 2222066 [DATE] 9:38:44 AM Sku: BLN 443268 PR 2222065 [DATE] 9:38:45 AM Sku: …" at bounding box center [244, 125] width 362 height 209
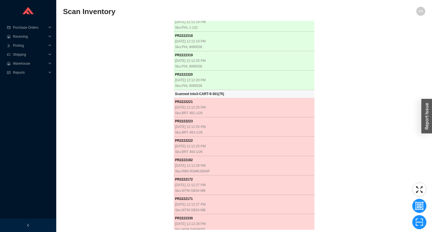
scroll to position [5285, 0]
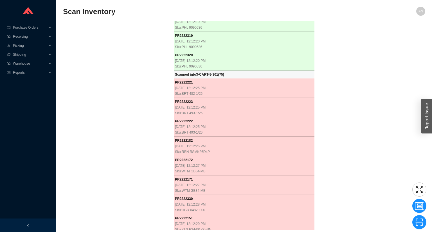
click at [90, 124] on div "PR 2222066 [DATE] 9:38:44 AM Sku: BLN 443268 PR 2222065 [DATE] 9:38:45 AM Sku: …" at bounding box center [244, 125] width 362 height 209
click at [124, 153] on div "PR 2222066 [DATE] 9:38:44 AM Sku: BLN 443268 PR 2222065 [DATE] 9:38:45 AM Sku: …" at bounding box center [244, 125] width 362 height 209
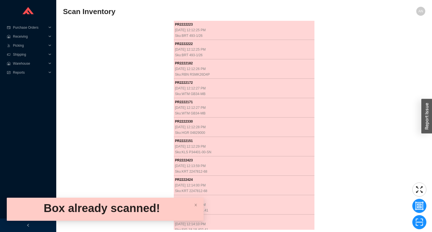
scroll to position [5382, 0]
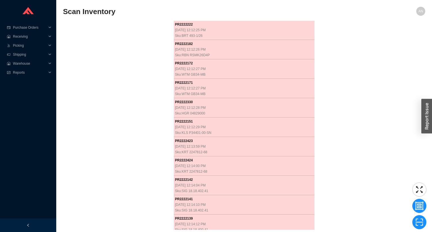
click at [112, 138] on div "PR 2222066 [DATE] 9:38:44 AM Sku: BLN 443268 PR 2222065 [DATE] 9:38:45 AM Sku: …" at bounding box center [244, 125] width 362 height 209
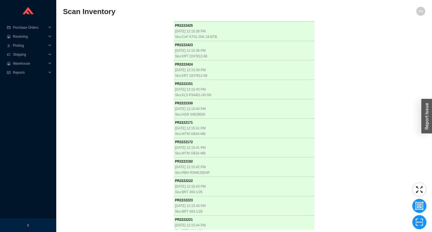
scroll to position [5699, 0]
click at [144, 36] on div "PR 2222066 [DATE] 9:38:44 AM Sku: BLN 443268 PR 2222065 [DATE] 9:38:45 AM Sku: …" at bounding box center [244, 125] width 362 height 209
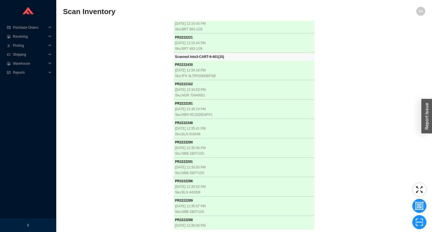
scroll to position [5881, 0]
click at [102, 124] on div "PR 2222066 [DATE] 9:38:44 AM Sku: BLN 443268 PR 2222065 [DATE] 9:38:45 AM Sku: …" at bounding box center [244, 125] width 362 height 209
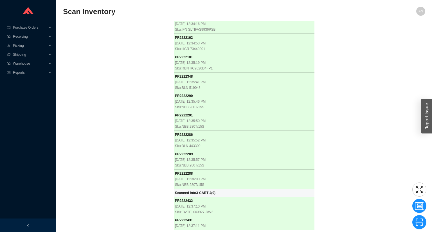
scroll to position [5928, 0]
click at [119, 77] on div "PR 2222066 [DATE] 9:38:44 AM Sku: BLN 443268 PR 2222065 [DATE] 9:38:45 AM Sku: …" at bounding box center [244, 125] width 362 height 209
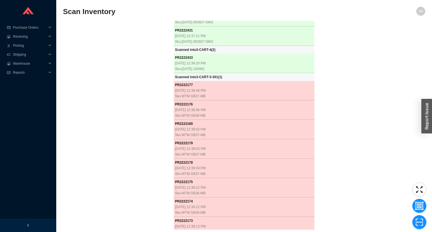
scroll to position [6118, 0]
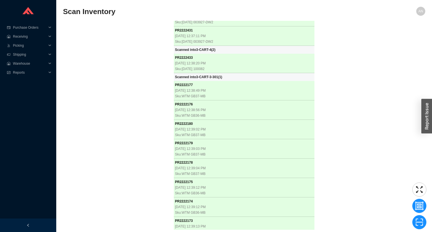
click at [141, 88] on div "PR 2222066 [DATE] 9:38:44 AM Sku: BLN 443268 PR 2222065 [DATE] 9:38:45 AM Sku: …" at bounding box center [244, 125] width 362 height 209
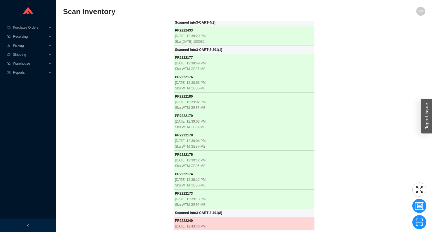
scroll to position [6145, 0]
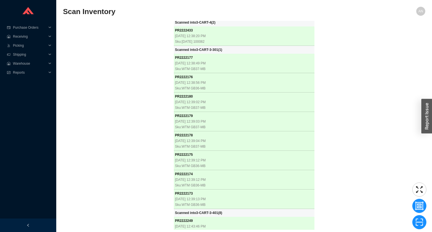
drag, startPoint x: 138, startPoint y: 60, endPoint x: 141, endPoint y: 57, distance: 4.2
click at [138, 60] on div "PR 2222066 [DATE] 9:38:44 AM Sku: BLN 443268 PR 2222065 [DATE] 9:38:45 AM Sku: …" at bounding box center [244, 125] width 362 height 209
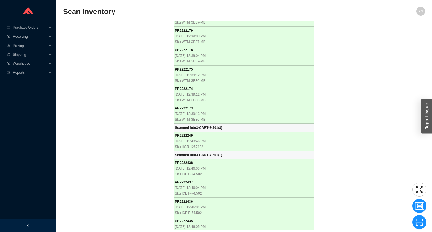
scroll to position [6230, 0]
click at [101, 93] on div "PR 2222066 [DATE] 9:38:44 AM Sku: BLN 443268 PR 2222065 [DATE] 9:38:45 AM Sku: …" at bounding box center [244, 125] width 362 height 209
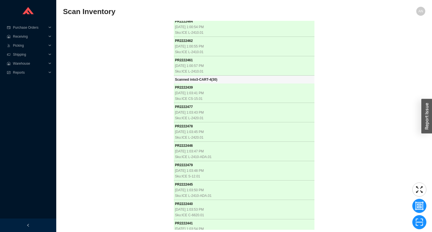
scroll to position [7048, 0]
click at [113, 99] on div "PR 2222066 [DATE] 9:38:44 AM Sku: BLN 443268 PR 2222065 [DATE] 9:38:45 AM Sku: …" at bounding box center [244, 125] width 362 height 209
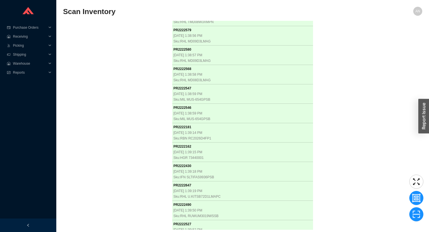
scroll to position [7346, 0]
click at [103, 43] on div "PR 2222066 [DATE] 9:38:44 AM Sku: BLN 443268 PR 2222065 [DATE] 9:38:45 AM Sku: …" at bounding box center [242, 125] width 359 height 209
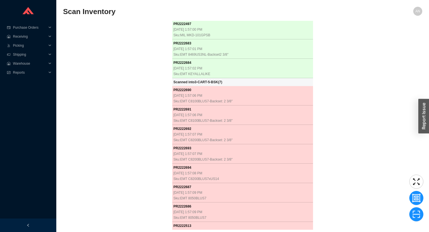
scroll to position [7950, 0]
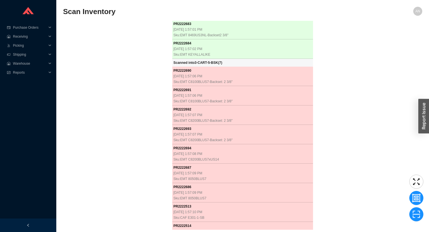
click at [121, 186] on div "PR 2222066 9/25/2025, 9:38:44 AM Sku: BLN 443268 PR 2222065 9/25/2025, 9:38:45 …" at bounding box center [242, 125] width 359 height 209
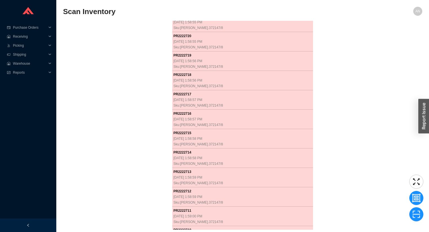
scroll to position [9457, 0]
click at [96, 127] on div "PR 2222066 9/25/2025, 9:38:44 AM Sku: BLN 443268 PR 2222065 9/25/2025, 9:38:45 …" at bounding box center [242, 125] width 359 height 209
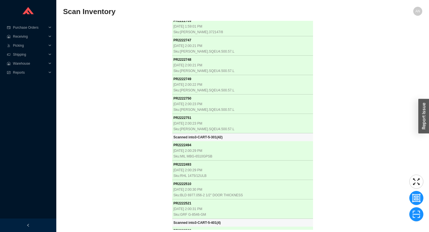
scroll to position [9666, 0]
click at [127, 30] on div "PR 2222066 9/25/2025, 9:38:44 AM Sku: BLN 443268 PR 2222065 9/25/2025, 9:38:45 …" at bounding box center [242, 125] width 359 height 209
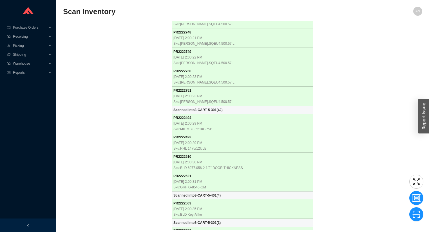
scroll to position [9694, 0]
click at [145, 134] on div "PR 2222066 9/25/2025, 9:38:44 AM Sku: BLN 443268 PR 2222065 9/25/2025, 9:38:45 …" at bounding box center [242, 125] width 359 height 209
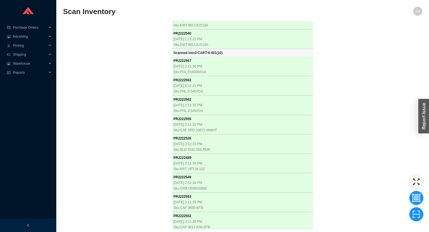
scroll to position [11301, 0]
click at [123, 159] on div "PR 2222066 9/25/2025, 9:38:44 AM Sku: BLN 443268 PR 2222065 9/25/2025, 9:38:45 …" at bounding box center [242, 125] width 359 height 209
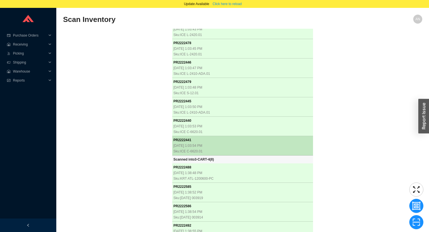
scroll to position [7136, 0]
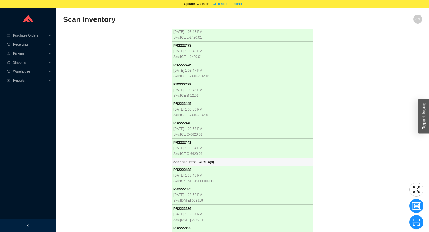
click at [95, 177] on div "PR 2222066 9/25/2025, 9:38:44 AM Sku: BLN 443268 PR 2222065 9/25/2025, 9:38:45 …" at bounding box center [242, 133] width 359 height 209
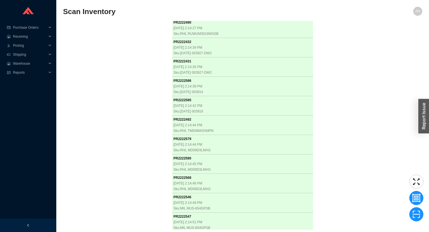
scroll to position [11588, 0]
click at [146, 68] on div "PR 2222066 9/25/2025, 9:38:44 AM Sku: BLN 443268 PR 2222065 9/25/2025, 9:38:45 …" at bounding box center [242, 125] width 359 height 209
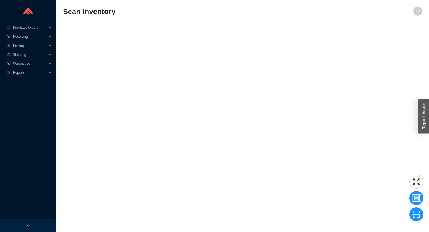
scroll to position [12623, 0]
click at [102, 56] on div "PR 2222066 9/25/2025, 9:38:44 AM Sku: BLN 443268 PR 2222065 9/25/2025, 9:38:45 …" at bounding box center [242, 125] width 359 height 209
click at [114, 82] on div "PR 2222066 9/25/2025, 9:38:44 AM Sku: BLN 443268 PR 2222065 9/25/2025, 9:38:45 …" at bounding box center [242, 125] width 359 height 209
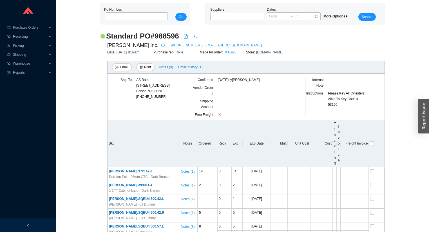
scroll to position [76, 0]
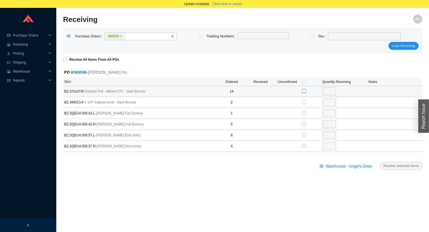
click at [304, 91] on input "checkbox" at bounding box center [304, 91] width 4 height 4
checkbox input "true"
type input "14"
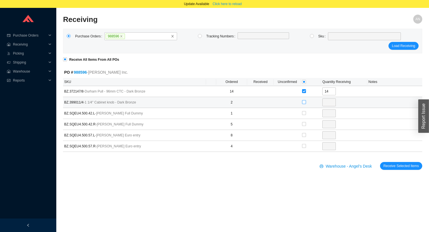
click at [303, 99] on label at bounding box center [304, 102] width 4 height 6
click at [303, 100] on input "checkbox" at bounding box center [304, 102] width 4 height 4
checkbox input "true"
type input "2"
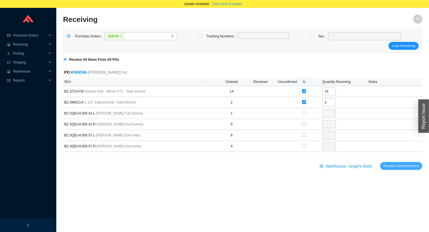
click at [395, 164] on span "Receive Selected Items" at bounding box center [400, 166] width 35 height 6
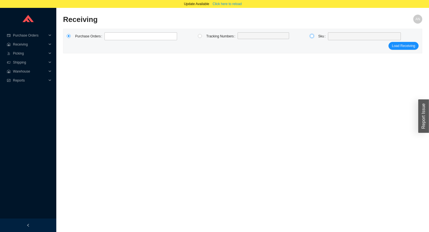
drag, startPoint x: 312, startPoint y: 36, endPoint x: 318, endPoint y: 36, distance: 5.4
click at [313, 37] on input "radio" at bounding box center [312, 36] width 4 height 4
radio input "true"
click at [342, 37] on span at bounding box center [364, 36] width 69 height 7
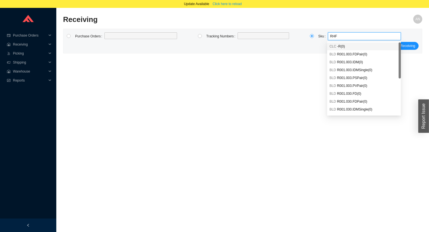
type input "RHFS"
click at [343, 46] on span "RHFS ( 1 )" at bounding box center [343, 46] width 13 height 4
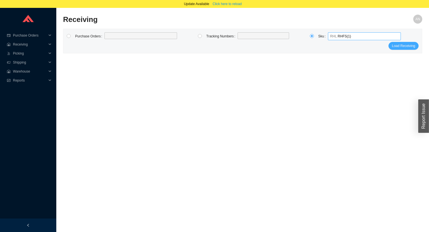
click at [400, 48] on span "Load Receiving" at bounding box center [403, 46] width 23 height 6
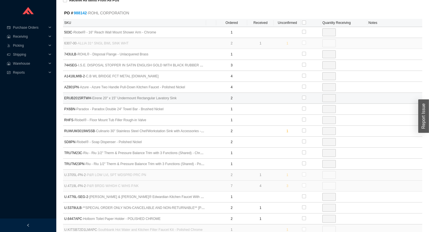
scroll to position [158, 0]
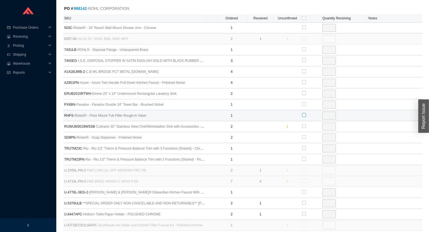
click at [303, 114] on input "checkbox" at bounding box center [304, 115] width 4 height 4
checkbox input "true"
type input "1"
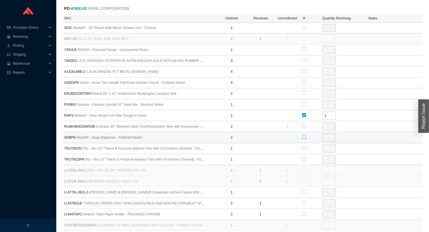
click at [304, 136] on input "checkbox" at bounding box center [304, 137] width 4 height 4
checkbox input "true"
type input "2"
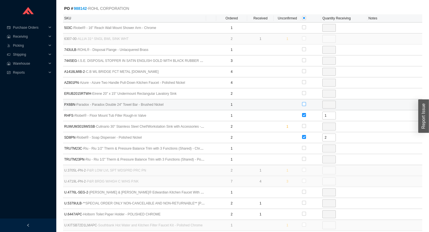
click at [304, 102] on input "checkbox" at bounding box center [304, 104] width 4 height 4
checkbox input "true"
type input "1"
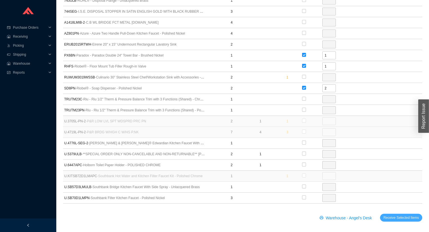
click at [410, 215] on span "Receive Selected Items" at bounding box center [400, 218] width 35 height 6
radio input "true"
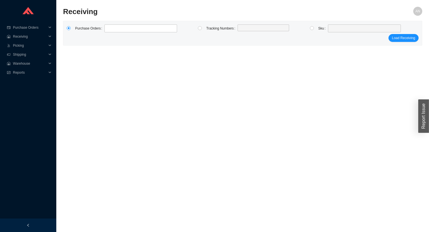
scroll to position [8, 0]
type input "986223"
click button "Load Receiving" at bounding box center [403, 38] width 30 height 8
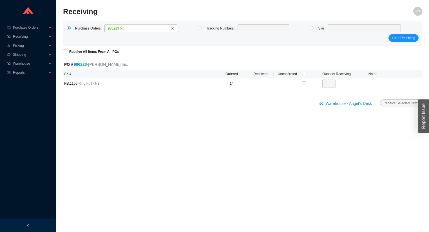
click button "Load Receiving" at bounding box center [403, 38] width 30 height 8
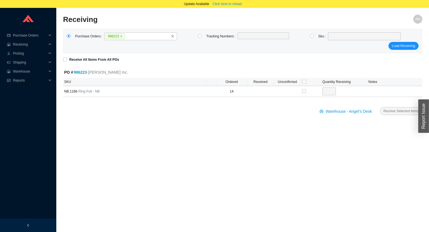
click at [193, 47] on section "Receiving AN Purchase Orders 986223 Tracking Numbers Sku Load Receiving Receive…" at bounding box center [242, 71] width 359 height 113
drag, startPoint x: 301, startPoint y: 80, endPoint x: 304, endPoint y: 82, distance: 3.2
click at [302, 80] on th at bounding box center [311, 82] width 20 height 8
click at [304, 82] on input "checkbox" at bounding box center [304, 82] width 4 height 4
checkbox input "true"
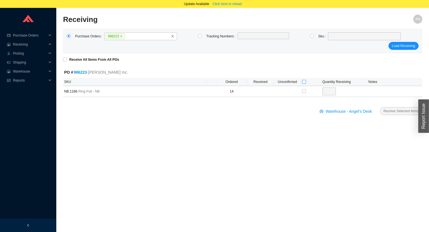
checkbox input "true"
type input "14"
click at [390, 110] on span "Receive Selected Items" at bounding box center [400, 111] width 35 height 6
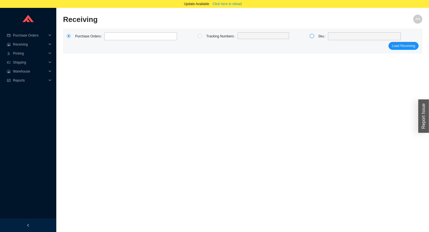
drag, startPoint x: 310, startPoint y: 37, endPoint x: 319, endPoint y: 36, distance: 8.2
click at [310, 37] on input "radio" at bounding box center [312, 36] width 4 height 4
radio input "true"
click at [340, 37] on span at bounding box center [364, 36] width 69 height 7
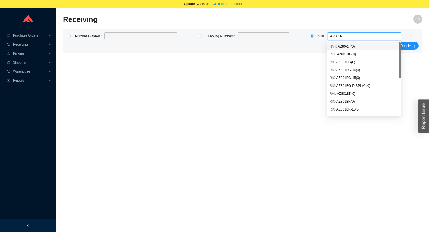
type input "AZ801PN"
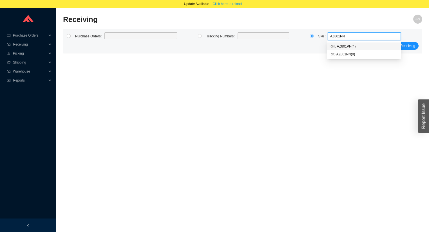
click at [338, 46] on span "AZ801PN ( 4 )" at bounding box center [346, 46] width 19 height 4
click at [408, 47] on span "Load Receiving" at bounding box center [403, 46] width 23 height 6
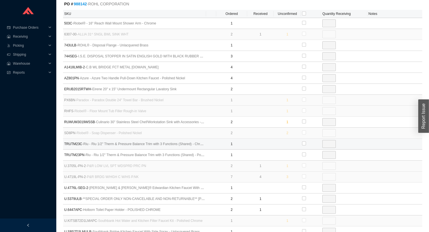
scroll to position [162, 0]
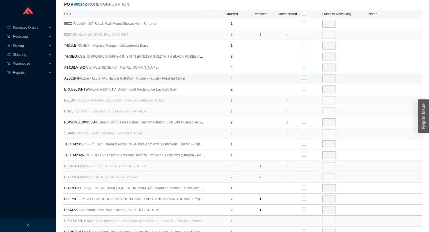
click at [303, 77] on input "checkbox" at bounding box center [304, 78] width 4 height 4
checkbox input "true"
type input "4"
click at [328, 77] on input "4" at bounding box center [329, 79] width 14 height 8
type input "3"
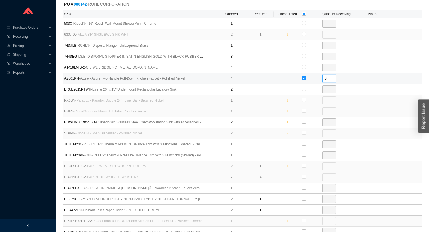
radio input "true"
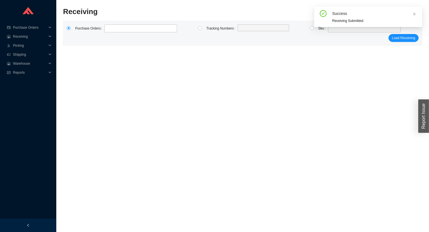
scroll to position [8, 0]
type input "2222745"
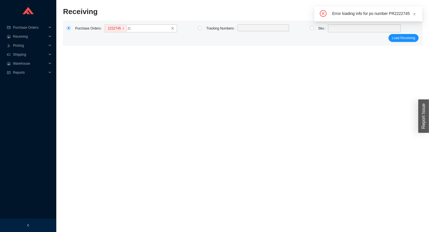
type input "2222744"
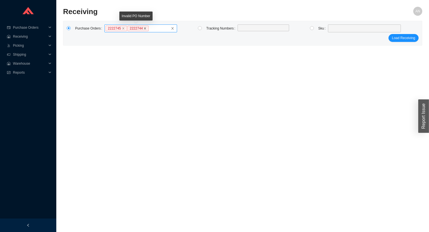
click at [144, 29] on icon "close" at bounding box center [145, 28] width 3 height 3
click at [149, 29] on input "2222745 2222744" at bounding box center [151, 28] width 4 height 6
click at [122, 30] on icon "close" at bounding box center [123, 28] width 3 height 3
click at [127, 30] on input "2222745" at bounding box center [129, 28] width 4 height 6
type input "988596"
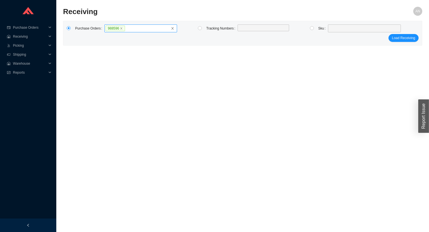
click button "Load Receiving" at bounding box center [403, 38] width 30 height 8
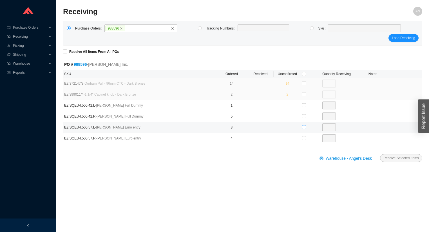
click at [304, 126] on input "checkbox" at bounding box center [304, 127] width 4 height 4
checkbox input "true"
type input "8"
click at [332, 128] on input "8" at bounding box center [329, 128] width 14 height 8
type input "5"
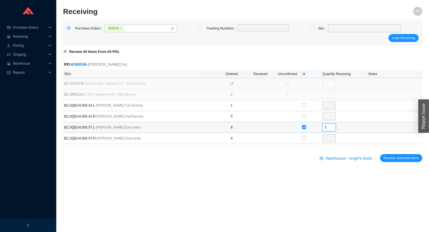
click at [380, 154] on button "Receive Selected Items" at bounding box center [401, 158] width 42 height 8
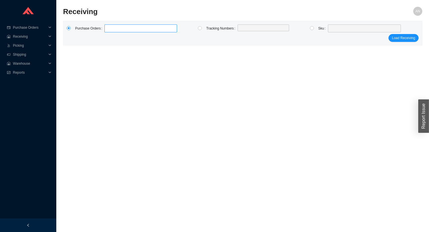
click at [124, 28] on label at bounding box center [140, 28] width 73 height 8
click at [109, 28] on input at bounding box center [107, 28] width 4 height 6
type input "988142"
click button "Load Receiving" at bounding box center [403, 38] width 30 height 8
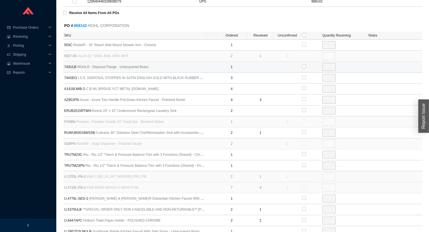
scroll to position [129, 0]
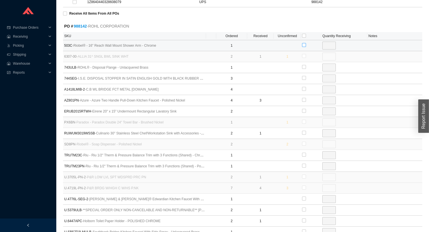
click at [303, 44] on input "checkbox" at bounding box center [304, 45] width 4 height 4
checkbox input "true"
type input "1"
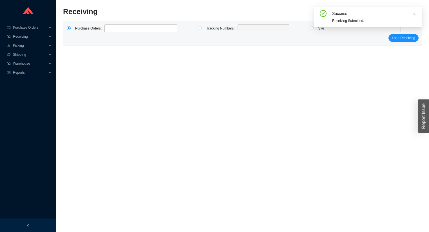
scroll to position [8, 0]
click at [312, 28] on input "radio" at bounding box center [312, 28] width 4 height 4
radio input "true"
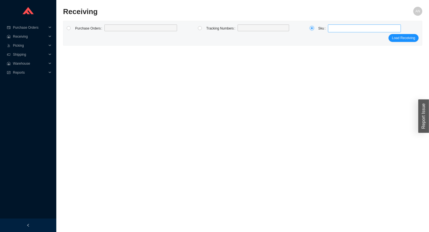
click at [335, 29] on span at bounding box center [364, 28] width 69 height 7
type input "AZ801PN"
click at [353, 39] on span "AZ801PN ( 1 )" at bounding box center [346, 39] width 19 height 4
click at [398, 36] on span "Load Receiving" at bounding box center [403, 38] width 23 height 6
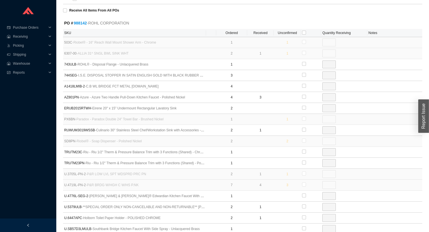
scroll to position [143, 0]
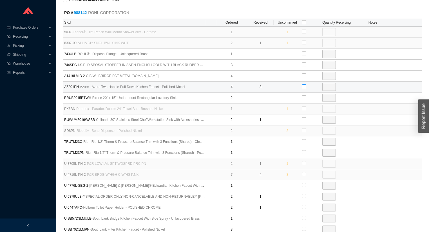
click at [303, 85] on input "checkbox" at bounding box center [304, 86] width 4 height 4
checkbox input "true"
type input "1"
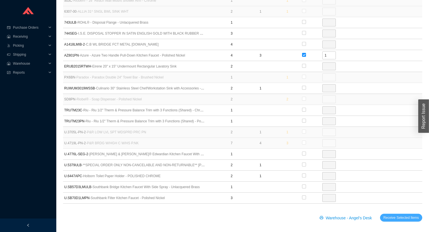
click at [406, 216] on span "Receive Selected Items" at bounding box center [400, 218] width 35 height 6
radio input "true"
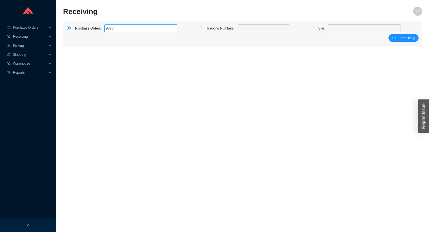
type input "987851"
click button "Load Receiving" at bounding box center [403, 38] width 30 height 8
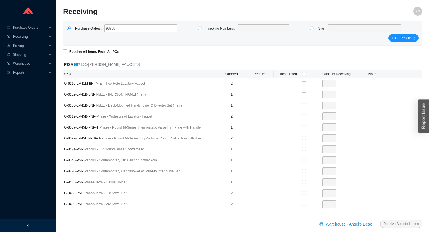
type input "987581"
click button "Load Receiving" at bounding box center [403, 38] width 30 height 8
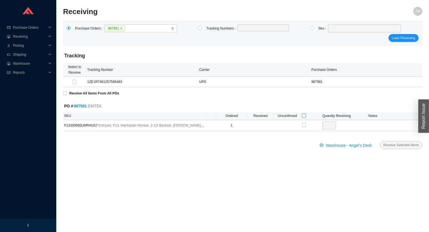
click at [303, 115] on input "checkbox" at bounding box center [304, 116] width 4 height 4
checkbox input "true"
type input "1"
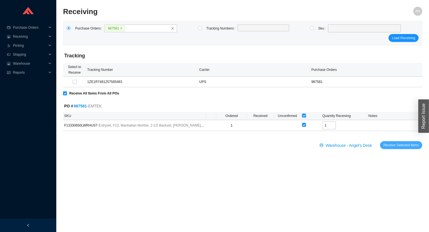
click at [391, 144] on span "Receive Selected Items" at bounding box center [400, 145] width 35 height 6
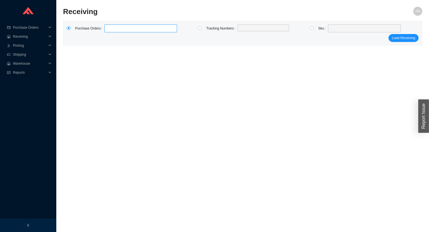
click at [113, 28] on label at bounding box center [140, 28] width 73 height 8
click at [109, 28] on input at bounding box center [107, 28] width 4 height 6
type input "988643"
click button "Load Receiving" at bounding box center [403, 38] width 30 height 8
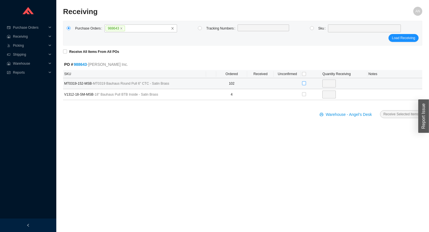
click at [304, 82] on input "checkbox" at bounding box center [304, 83] width 4 height 4
checkbox input "true"
click at [332, 84] on input "102" at bounding box center [329, 84] width 14 height 8
type input "16"
click at [380, 110] on button "Receive Selected Items" at bounding box center [401, 114] width 42 height 8
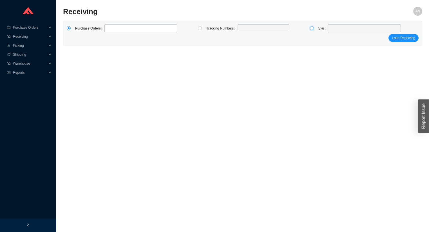
drag, startPoint x: 312, startPoint y: 28, endPoint x: 328, endPoint y: 31, distance: 16.8
click at [313, 28] on input "radio" at bounding box center [312, 28] width 4 height 4
radio input "true"
click at [336, 30] on span at bounding box center [364, 28] width 69 height 7
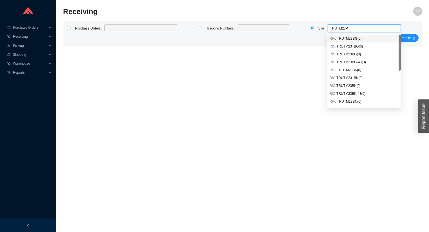
type input "TRUTM23PN"
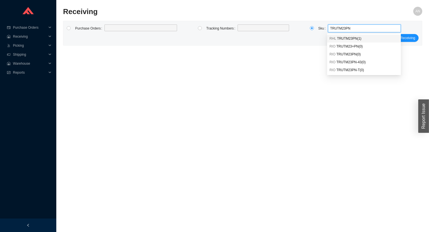
click at [355, 40] on span "TRUTM23PN ( 1 )" at bounding box center [349, 39] width 24 height 4
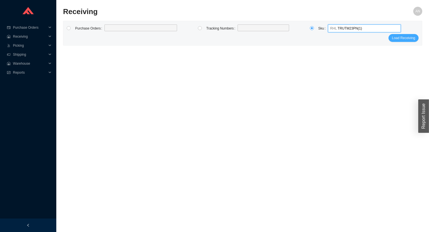
click at [397, 37] on span "Load Receiving" at bounding box center [403, 38] width 23 height 6
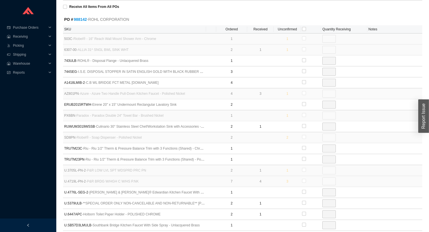
scroll to position [143, 0]
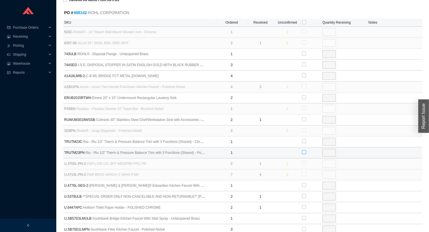
click at [304, 151] on input "checkbox" at bounding box center [304, 152] width 4 height 4
checkbox input "true"
type input "1"
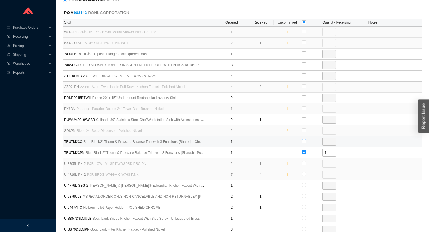
click at [303, 142] on input "checkbox" at bounding box center [304, 141] width 4 height 4
checkbox input "true"
type input "1"
radio input "true"
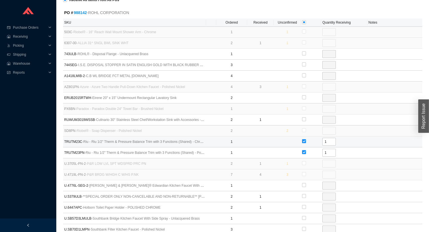
scroll to position [8, 0]
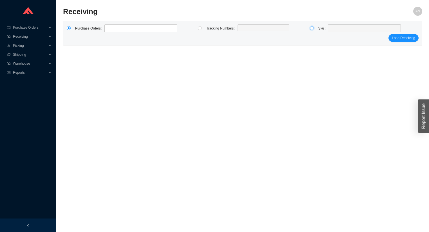
click at [313, 30] on input "radio" at bounding box center [312, 28] width 4 height 4
radio input "true"
click at [328, 28] on div at bounding box center [364, 28] width 73 height 8
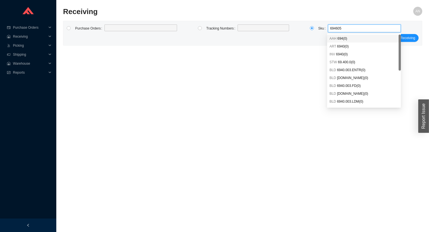
type input "6946055"
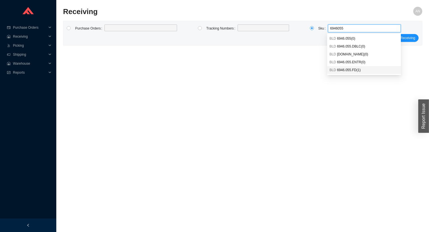
click at [347, 68] on span "6946.055.FD ( 1 )" at bounding box center [349, 70] width 24 height 4
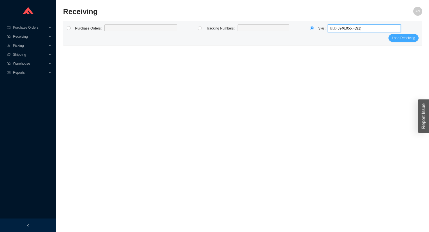
click at [402, 36] on span "Load Receiving" at bounding box center [403, 38] width 23 height 6
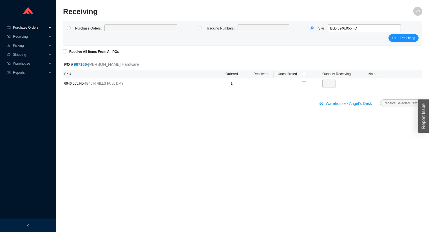
click at [36, 27] on span "Purchase Orders" at bounding box center [30, 27] width 34 height 9
click at [24, 37] on link "Search" at bounding box center [19, 37] width 11 height 4
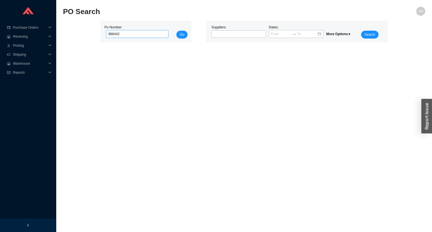
type input "988442"
click button "Go" at bounding box center [181, 35] width 11 height 8
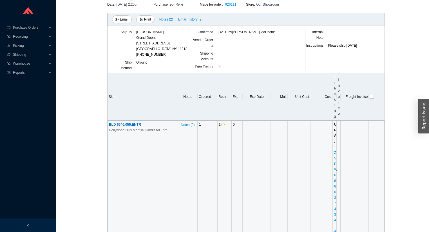
scroll to position [68, 0]
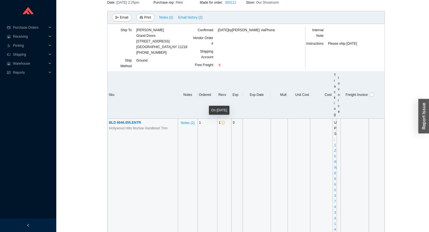
click at [222, 122] on icon "info-circle" at bounding box center [222, 122] width 3 height 3
click at [112, 123] on span "BLD 6946.055.ENTR" at bounding box center [125, 123] width 32 height 4
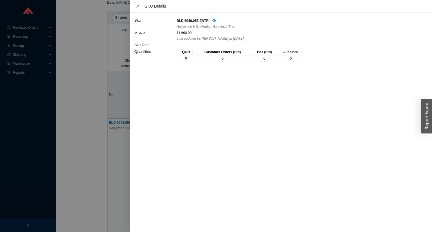
click at [88, 70] on div at bounding box center [216, 116] width 432 height 232
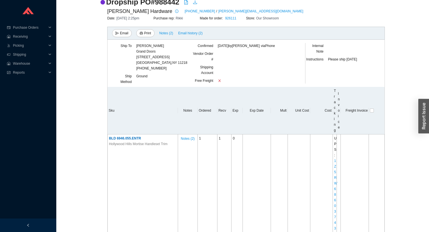
scroll to position [1, 0]
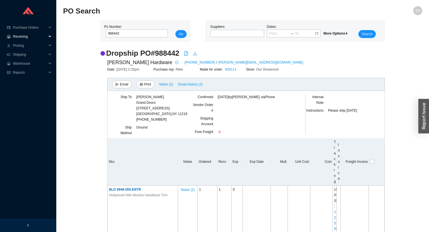
click at [26, 38] on span "Receiving" at bounding box center [30, 36] width 34 height 9
click at [17, 46] on link "Receiving" at bounding box center [21, 46] width 15 height 4
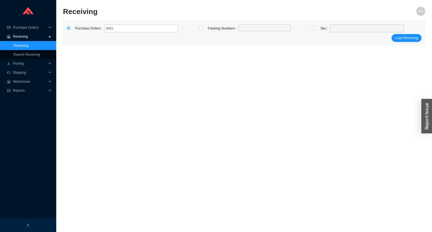
type input "988142"
click button "Load Receiving" at bounding box center [407, 38] width 30 height 8
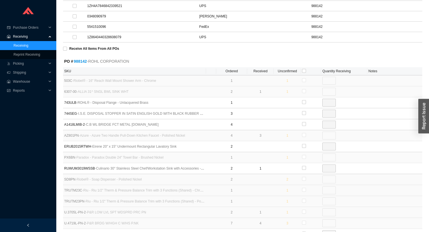
scroll to position [90, 0]
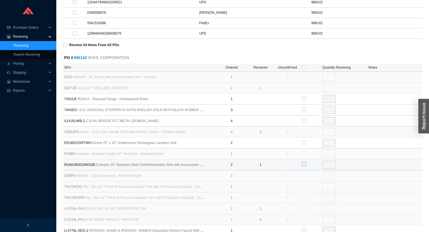
click at [303, 163] on input "checkbox" at bounding box center [304, 164] width 4 height 4
checkbox input "true"
type input "1"
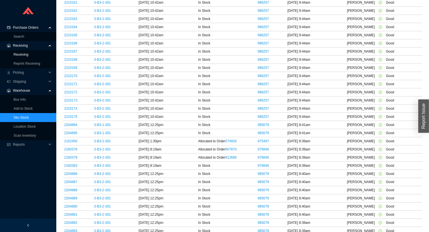
click at [27, 54] on link "Receiving" at bounding box center [21, 55] width 15 height 4
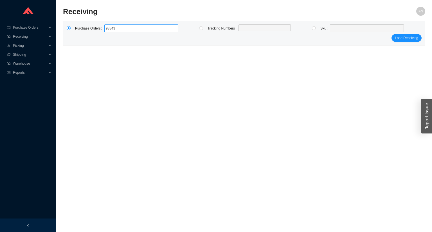
type input "988439"
click button "Load Receiving" at bounding box center [407, 38] width 30 height 8
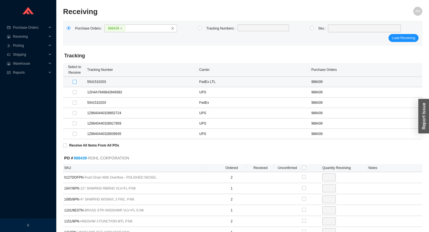
click at [74, 81] on input "checkbox" at bounding box center [75, 82] width 4 height 4
checkbox input "true"
type input "2"
checkbox input "true"
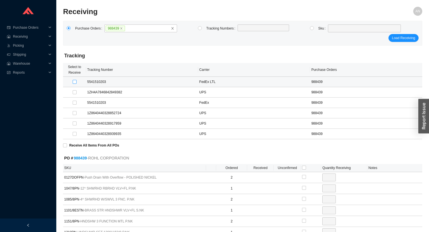
type input "1"
checkbox input "true"
type input "2"
checkbox input "true"
type input "1"
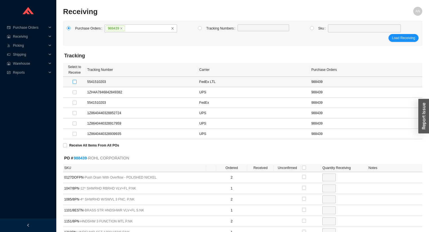
checkbox input "true"
type input "2"
checkbox input "true"
type input "1"
checkbox input "true"
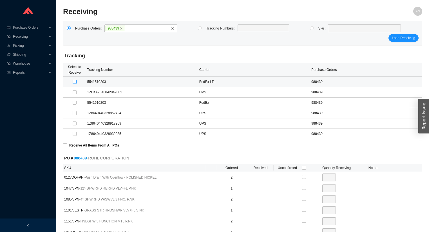
type input "1"
checkbox input "true"
type input "2"
checkbox input "true"
type input "1"
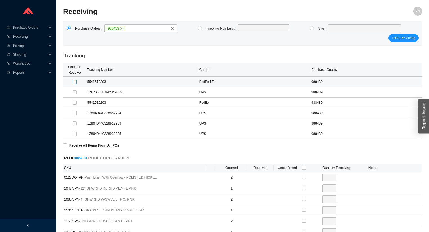
checkbox input "true"
type input "1"
checkbox input "true"
type input "1"
checkbox input "true"
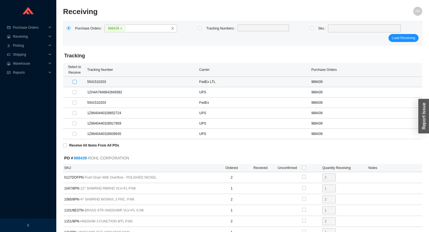
type input "3"
checkbox input "true"
type input "2"
checkbox input "true"
type input "1"
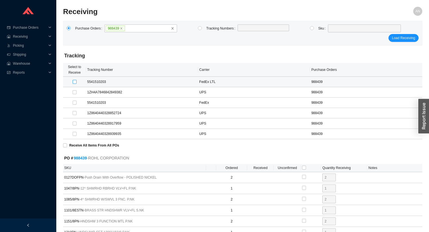
checkbox input "true"
type input "1"
checkbox input "true"
type input "1"
checkbox input "true"
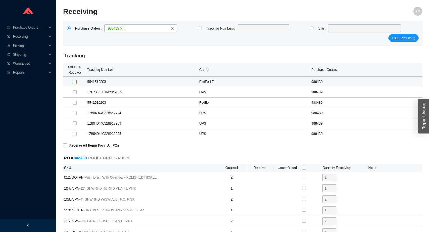
type input "2"
checkbox input "true"
type input "1"
checkbox input "true"
type input "1"
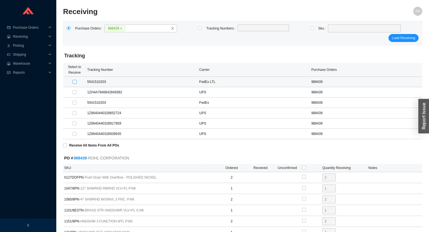
checkbox input "true"
type input "2"
checkbox input "true"
type input "2"
checkbox input "true"
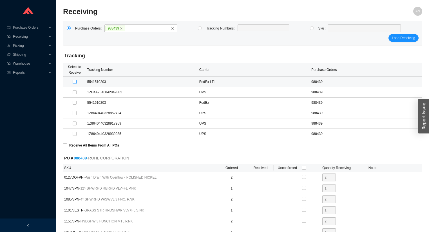
type input "1"
checkbox input "true"
type input "2"
checkbox input "true"
type input "1"
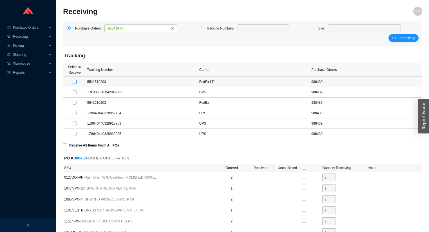
checkbox input "true"
type input "2"
checkbox input "true"
type input "1"
checkbox input "true"
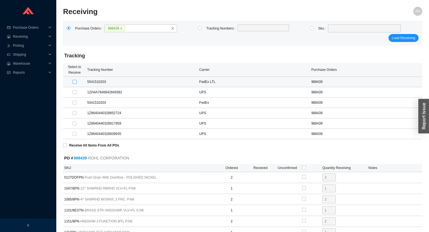
type input "1"
checkbox input "true"
type input "1"
checkbox input "true"
type input "1"
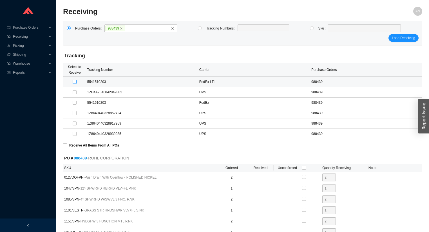
checkbox input "true"
type input "2"
checkbox input "true"
type input "2"
checkbox input "true"
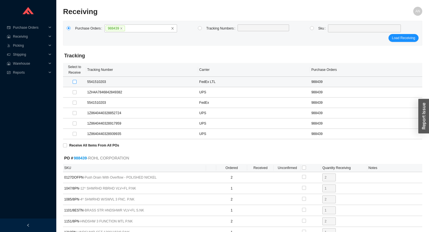
type input "2"
checkbox input "true"
type input "1"
checkbox input "true"
type input "1"
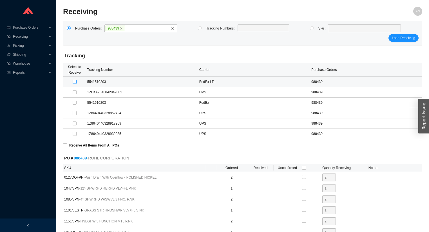
checkbox input "true"
type input "2"
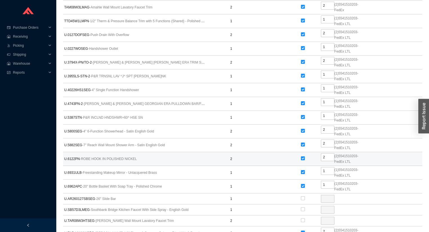
scroll to position [516, 0]
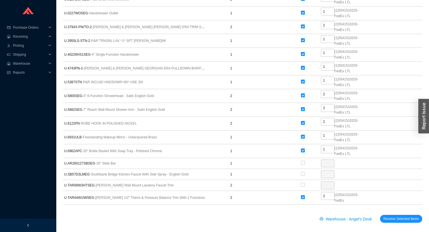
click at [402, 220] on div "Warehouse - Angel's Desk Receive Selected Items" at bounding box center [242, 222] width 359 height 15
click at [402, 216] on span "Receive Selected Items" at bounding box center [400, 219] width 35 height 6
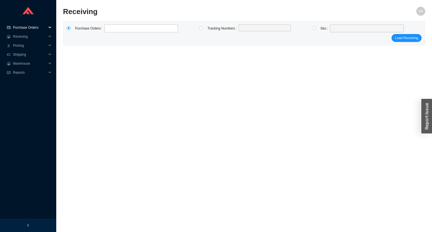
drag, startPoint x: 33, startPoint y: 27, endPoint x: 34, endPoint y: 30, distance: 3.4
click at [33, 27] on span "Purchase Orders" at bounding box center [30, 27] width 34 height 9
click at [24, 37] on link "Search" at bounding box center [19, 37] width 11 height 4
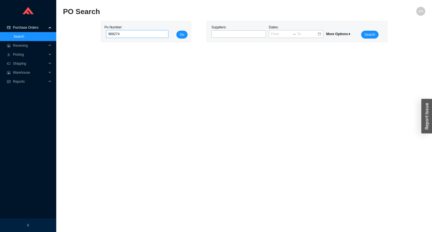
type input "968274"
click button "Go" at bounding box center [181, 35] width 11 height 8
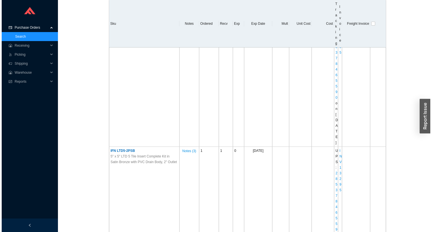
scroll to position [563, 0]
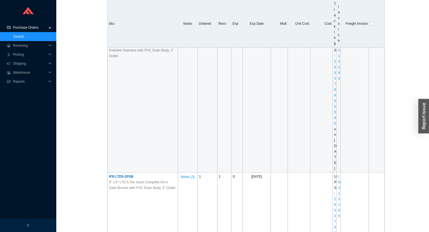
click at [125, 41] on span "IFN LTD5-2PPS" at bounding box center [121, 39] width 24 height 4
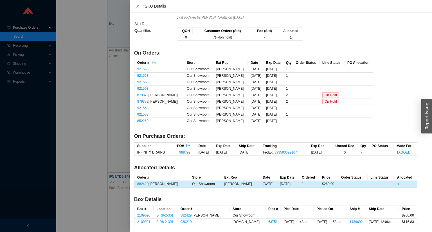
scroll to position [51, 0]
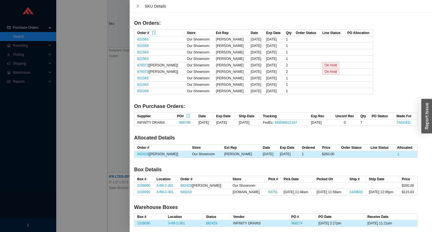
click at [71, 30] on div at bounding box center [216, 116] width 432 height 232
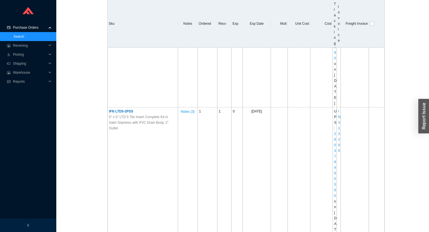
scroll to position [810, 0]
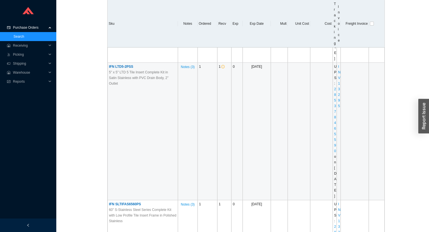
click at [127, 69] on span "IFN LTD5-2PSS" at bounding box center [121, 67] width 24 height 4
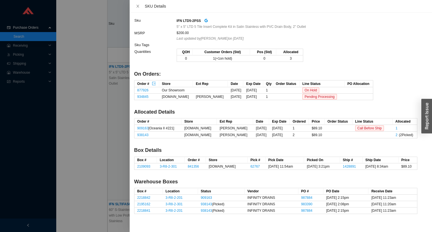
click at [120, 115] on div at bounding box center [216, 116] width 432 height 232
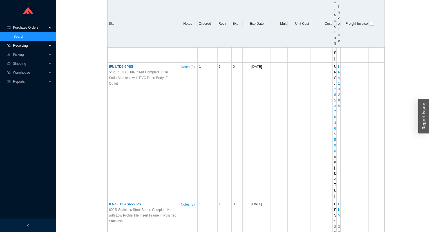
click at [26, 46] on span "Receiving" at bounding box center [30, 45] width 34 height 9
click at [19, 53] on link "Receiving" at bounding box center [21, 55] width 15 height 4
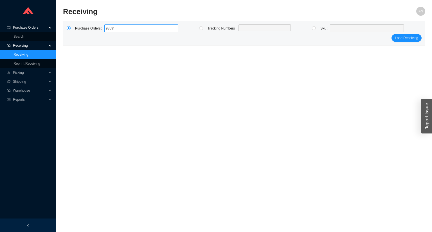
type input "985999"
click button "Load Receiving" at bounding box center [407, 38] width 30 height 8
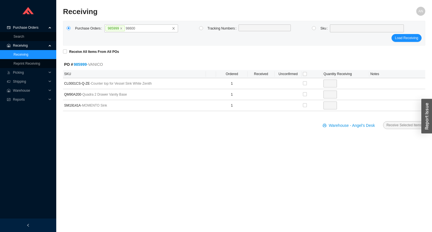
type input "986000"
click button "Load Receiving" at bounding box center [407, 38] width 30 height 8
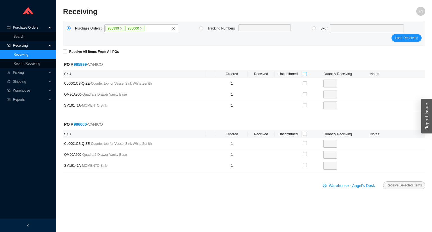
click at [306, 73] on input "checkbox" at bounding box center [305, 74] width 4 height 4
checkbox input "true"
type input "1"
checkbox input "true"
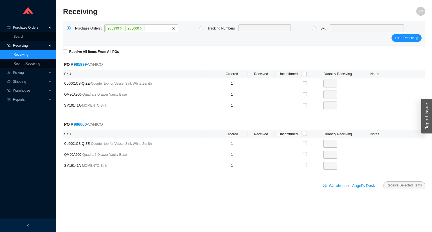
type input "1"
checkbox input "true"
type input "1"
click at [306, 134] on input "checkbox" at bounding box center [305, 134] width 4 height 4
checkbox input "true"
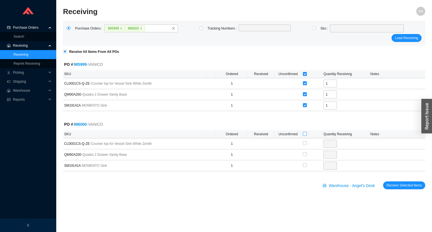
checkbox input "true"
type input "1"
checkbox input "true"
type input "1"
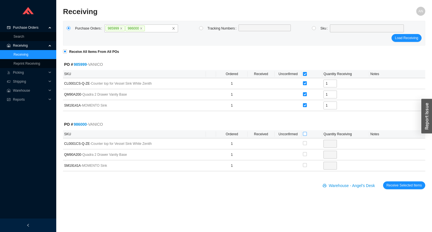
checkbox input "true"
type input "1"
click at [397, 184] on span "Receive Selected Items" at bounding box center [404, 186] width 35 height 6
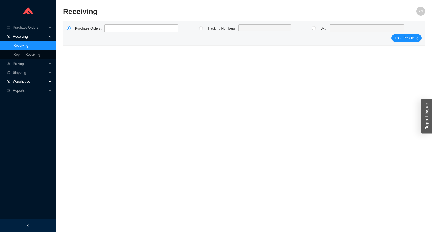
click at [27, 83] on span "Warehouse" at bounding box center [30, 81] width 34 height 9
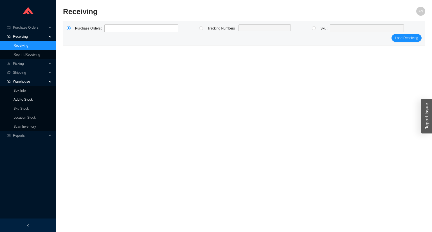
click at [28, 98] on link "Add to Stock" at bounding box center [23, 100] width 19 height 4
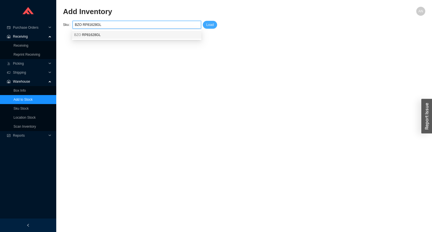
type input "BZO RP81628GL"
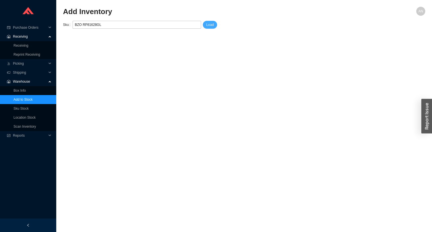
click at [208, 25] on span "Load" at bounding box center [210, 25] width 8 height 6
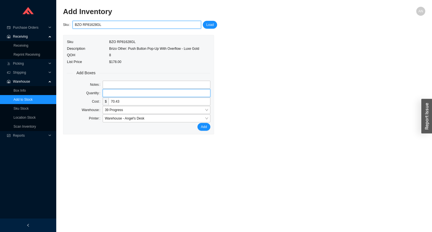
click at [107, 93] on input "tel" at bounding box center [157, 93] width 108 height 8
type input "1"
click at [198, 123] on button "Add" at bounding box center [204, 127] width 13 height 8
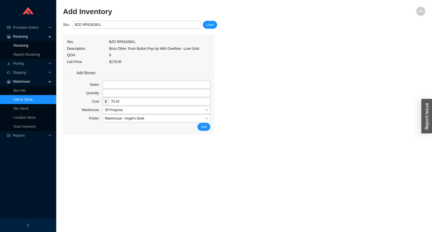
click at [28, 48] on link "Receiving" at bounding box center [21, 46] width 15 height 4
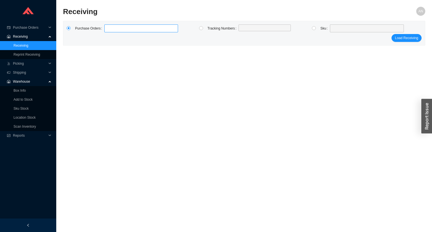
click at [121, 30] on label at bounding box center [141, 28] width 74 height 8
click at [109, 30] on input at bounding box center [107, 28] width 4 height 6
type input "978396"
click button "Load Receiving" at bounding box center [407, 38] width 30 height 8
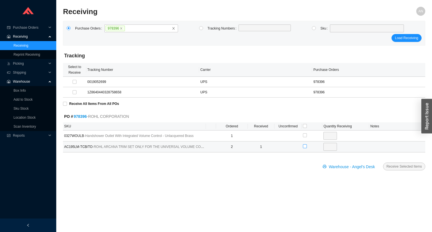
click at [305, 146] on input "checkbox" at bounding box center [305, 146] width 4 height 4
checkbox input "true"
type input "1"
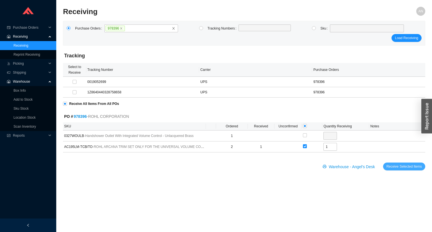
click at [392, 166] on span "Receive Selected Items" at bounding box center [404, 167] width 35 height 6
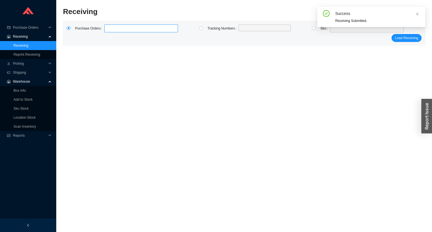
click at [107, 28] on input at bounding box center [107, 28] width 4 height 6
type input "988304"
type input "987678"
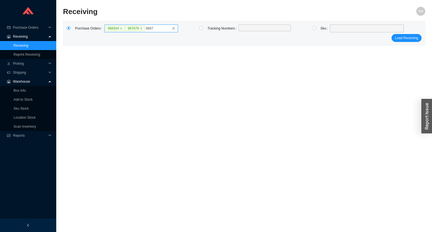
type input "988779"
type input "986072"
click button "Load Receiving" at bounding box center [407, 44] width 30 height 8
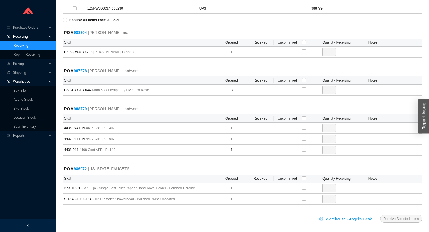
scroll to position [112, 0]
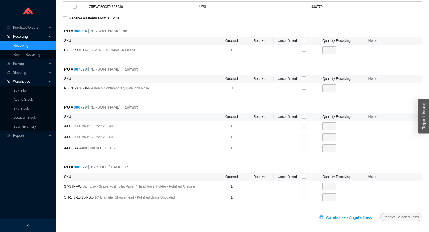
click at [305, 40] on input "checkbox" at bounding box center [304, 41] width 4 height 4
checkbox input "true"
type input "1"
click at [303, 77] on input "checkbox" at bounding box center [304, 79] width 4 height 4
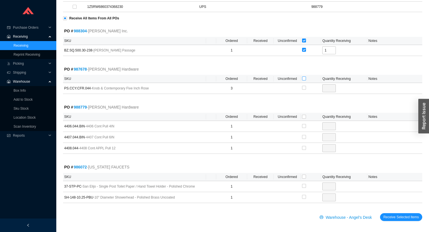
checkbox input "true"
type input "3"
click at [303, 115] on input "checkbox" at bounding box center [304, 117] width 4 height 4
checkbox input "true"
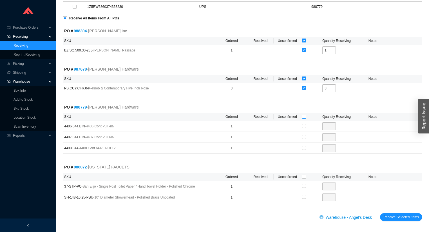
checkbox input "true"
type input "1"
checkbox input "true"
type input "1"
checkbox input "true"
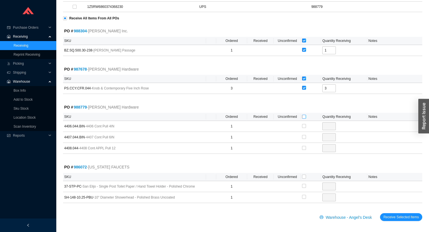
type input "1"
drag, startPoint x: 304, startPoint y: 174, endPoint x: 313, endPoint y: 178, distance: 9.9
click at [305, 175] on input "checkbox" at bounding box center [304, 177] width 4 height 4
checkbox input "true"
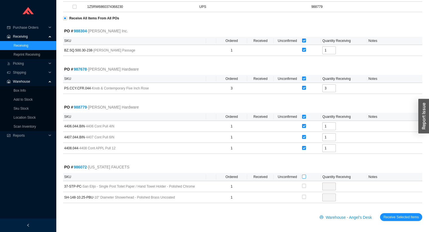
checkbox input "true"
type input "1"
checkbox input "true"
type input "1"
click at [394, 214] on span "Receive Selected Items" at bounding box center [400, 217] width 35 height 6
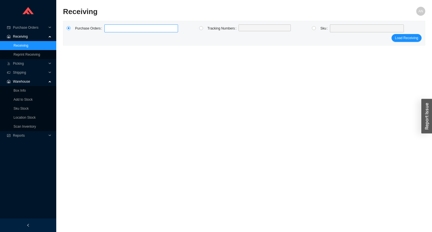
click at [113, 26] on label at bounding box center [141, 28] width 74 height 8
click at [109, 26] on input at bounding box center [107, 28] width 4 height 6
type input "987125"
click button "Load Receiving" at bounding box center [407, 38] width 30 height 8
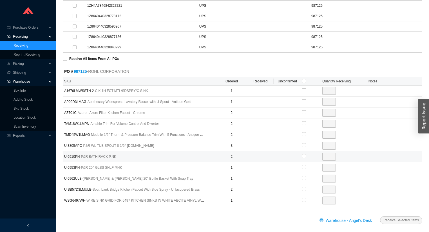
scroll to position [90, 0]
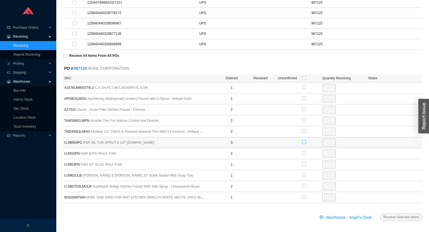
click at [304, 141] on input "checkbox" at bounding box center [304, 142] width 4 height 4
checkbox input "true"
type input "3"
click at [330, 141] on input "3" at bounding box center [329, 143] width 14 height 8
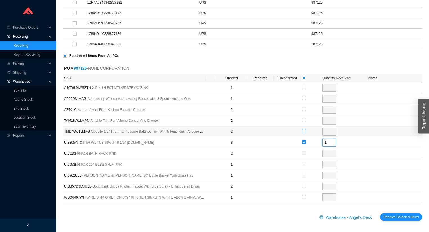
type input "1"
click at [303, 130] on input "checkbox" at bounding box center [304, 131] width 4 height 4
checkbox input "true"
type input "2"
click at [380, 213] on button "Receive Selected Items" at bounding box center [401, 217] width 42 height 8
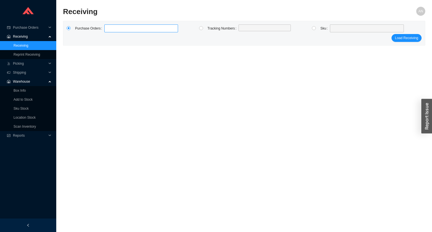
click at [109, 29] on label at bounding box center [141, 28] width 74 height 8
click at [109, 29] on input at bounding box center [107, 28] width 4 height 6
type input "986497"
click button "Load Receiving" at bounding box center [407, 38] width 30 height 8
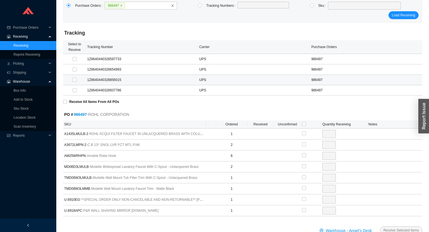
scroll to position [36, 0]
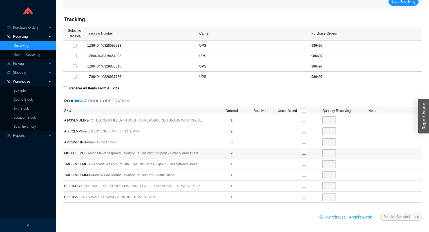
click at [303, 153] on input "checkbox" at bounding box center [304, 153] width 4 height 4
checkbox input "true"
type input "2"
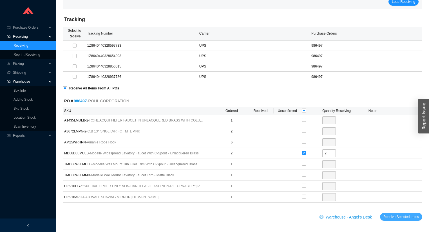
click at [403, 215] on span "Receive Selected Items" at bounding box center [400, 217] width 35 height 6
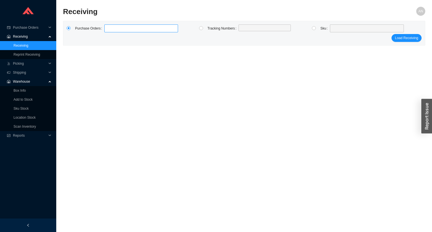
click at [115, 29] on label at bounding box center [141, 28] width 74 height 8
click at [109, 29] on input at bounding box center [107, 28] width 4 height 6
type input "988006"
click button "Load Receiving" at bounding box center [407, 38] width 30 height 8
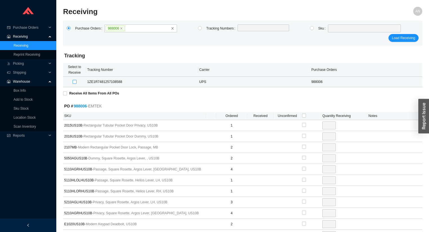
click at [75, 82] on input "checkbox" at bounding box center [75, 82] width 4 height 4
checkbox input "true"
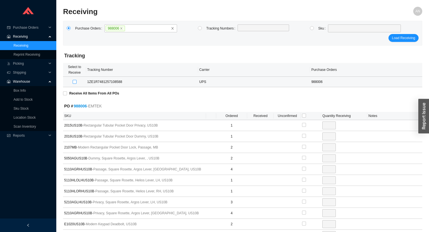
type input "1"
checkbox input "true"
type input "1"
checkbox input "true"
type input "2"
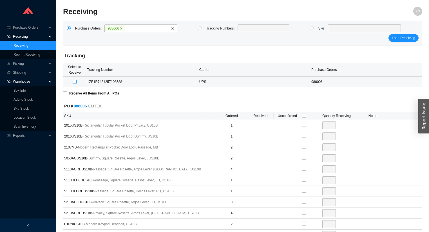
checkbox input "true"
type input "2"
checkbox input "true"
type input "4"
checkbox input "true"
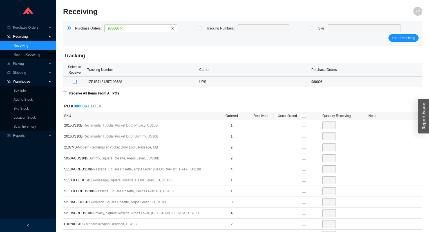
type input "1"
checkbox input "true"
type input "1"
checkbox input "true"
type input "3"
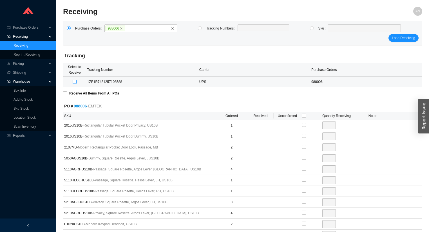
checkbox input "true"
type input "4"
checkbox input "true"
type input "2"
checkbox input "true"
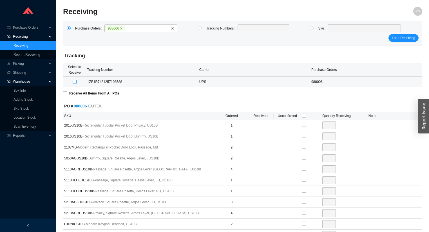
type input "1"
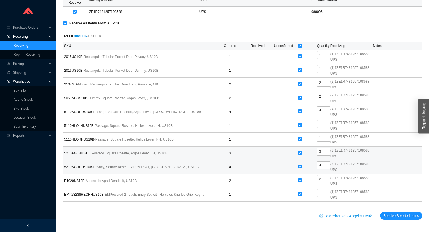
scroll to position [131, 0]
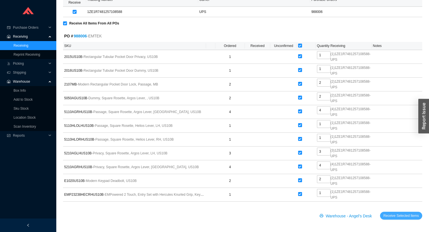
click at [400, 218] on span "Receive Selected Items" at bounding box center [400, 216] width 35 height 6
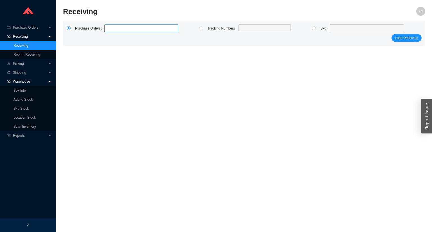
click at [114, 29] on label at bounding box center [141, 28] width 74 height 8
click at [109, 29] on input at bounding box center [107, 28] width 4 height 6
type input "988636"
click button "Load Receiving" at bounding box center [407, 38] width 30 height 8
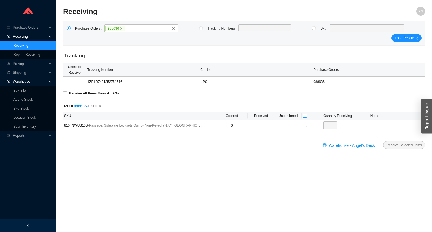
click at [304, 116] on input "checkbox" at bounding box center [305, 116] width 4 height 4
checkbox input "true"
type input "6"
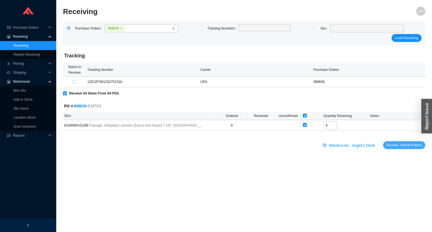
click at [397, 145] on span "Receive Selected Items" at bounding box center [404, 145] width 35 height 6
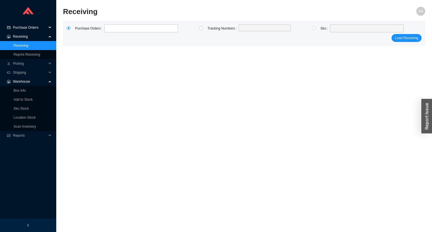
click at [29, 26] on span "Purchase Orders" at bounding box center [30, 27] width 34 height 9
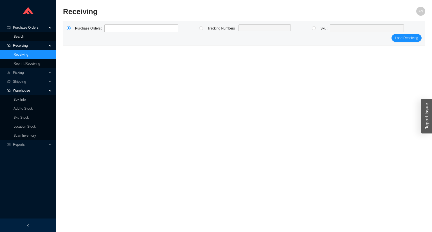
click at [24, 37] on link "Search" at bounding box center [19, 37] width 11 height 4
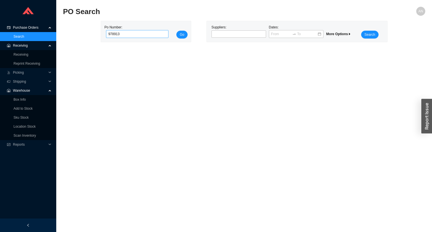
click at [176, 31] on button "Go" at bounding box center [181, 35] width 11 height 8
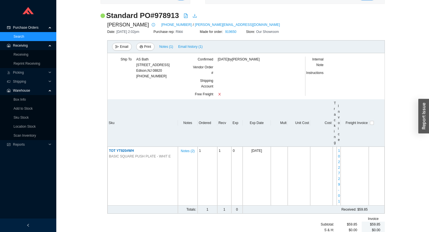
scroll to position [16, 0]
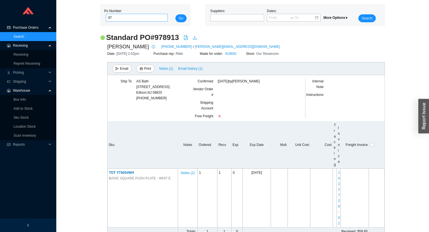
type input "9"
type input "987913"
click at [175, 14] on button "Go" at bounding box center [180, 18] width 11 height 8
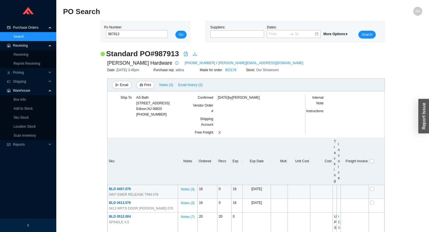
click at [124, 192] on span "0407 EMER RELEASE TRM 076" at bounding box center [134, 195] width 50 height 6
click at [124, 189] on span "BLD 0407.076" at bounding box center [120, 189] width 22 height 4
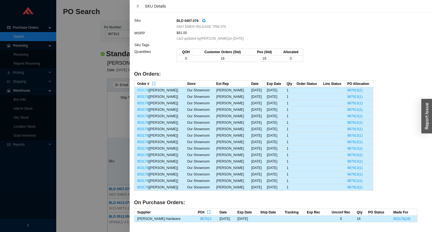
click at [140, 90] on link "853178" at bounding box center [142, 90] width 11 height 4
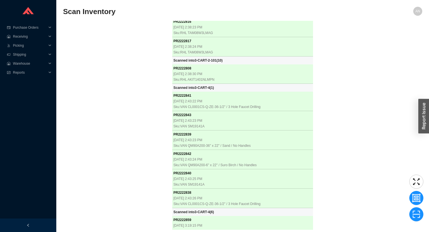
scroll to position [12793, 0]
click at [104, 64] on div "PR 2222066 [DATE] 9:38:44 AM Sku: BLN 443268 PR 2222065 [DATE] 9:38:45 AM Sku: …" at bounding box center [242, 125] width 359 height 209
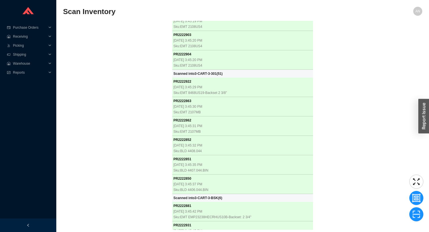
scroll to position [14672, 0]
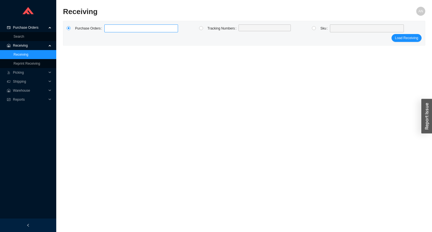
click at [111, 30] on label at bounding box center [141, 28] width 74 height 8
click at [109, 30] on input at bounding box center [107, 28] width 4 height 6
type input "988765"
click button "Load Receiving" at bounding box center [407, 38] width 30 height 8
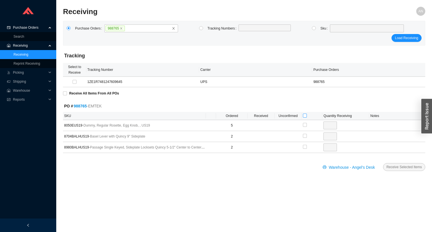
click at [303, 116] on input "checkbox" at bounding box center [305, 116] width 4 height 4
checkbox input "true"
type input "5"
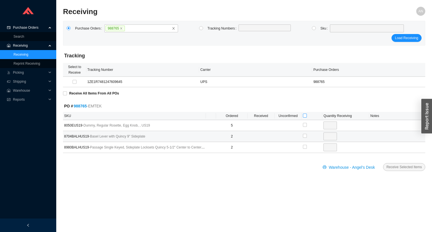
checkbox input "true"
type input "2"
checkbox input "true"
type input "2"
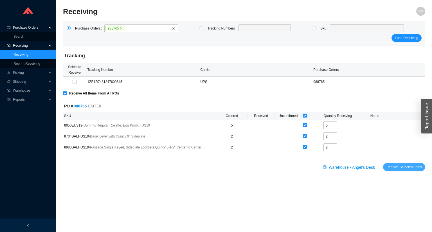
click at [401, 167] on span "Receive Selected Items" at bounding box center [404, 167] width 35 height 6
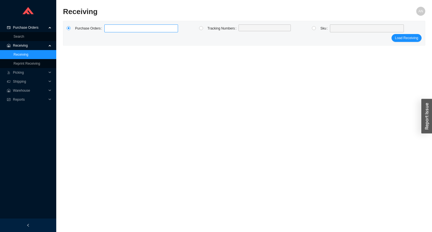
click at [113, 28] on label at bounding box center [141, 28] width 74 height 8
click at [109, 28] on input at bounding box center [107, 28] width 4 height 6
type input "988766"
click button "Load Receiving" at bounding box center [407, 38] width 30 height 8
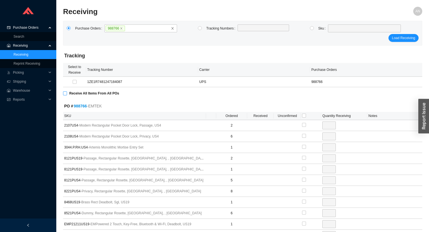
click at [64, 93] on input "Receive All Items From All POs" at bounding box center [65, 93] width 4 height 4
checkbox input "true"
type input "2"
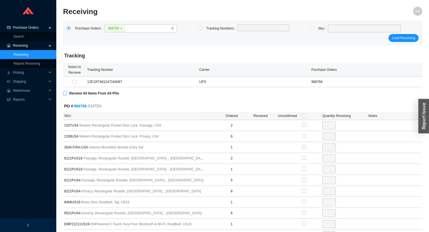
checkbox input "true"
type input "6"
checkbox input "true"
type input "1"
checkbox input "true"
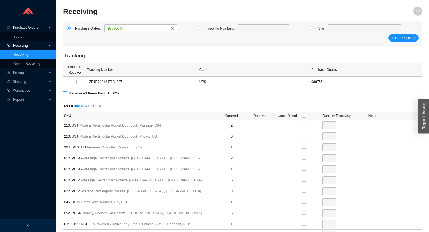
type input "2"
checkbox input "true"
type input "1"
checkbox input "true"
type input "5"
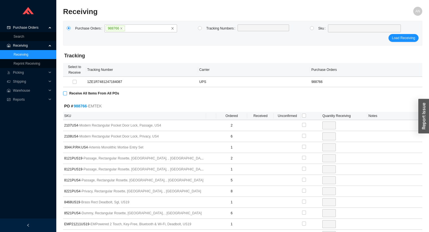
checkbox input "true"
type input "8"
checkbox input "true"
type input "1"
checkbox input "true"
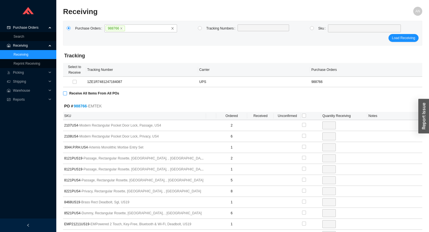
type input "6"
checkbox input "true"
type input "1"
checkbox input "true"
type input "1"
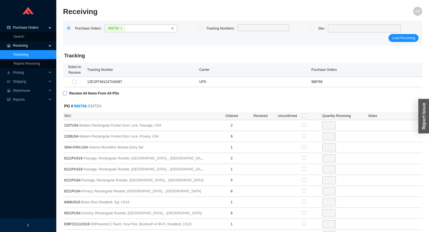
checkbox input "true"
type input "1"
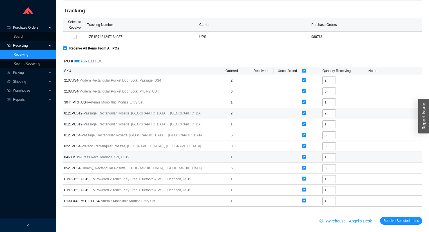
scroll to position [49, 0]
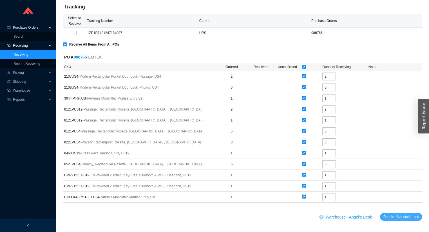
click at [398, 217] on span "Receive Selected Items" at bounding box center [400, 217] width 35 height 6
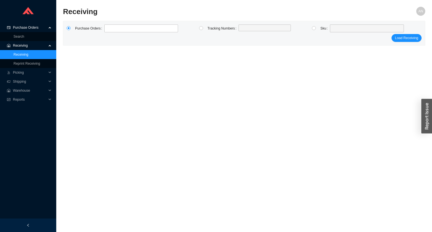
drag, startPoint x: 412, startPoint y: 72, endPoint x: 34, endPoint y: 31, distance: 379.7
click at [35, 29] on span "Purchase Orders" at bounding box center [30, 27] width 34 height 9
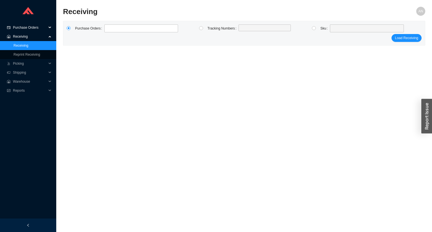
click at [32, 29] on span "Purchase Orders" at bounding box center [30, 27] width 34 height 9
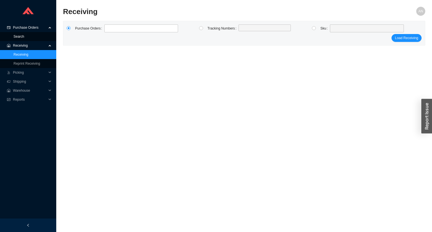
click at [24, 39] on link "Search" at bounding box center [19, 37] width 11 height 4
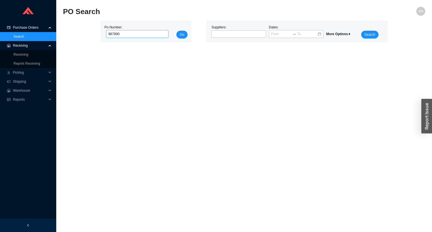
type input "987890"
click at [176, 31] on button "Go" at bounding box center [181, 35] width 11 height 8
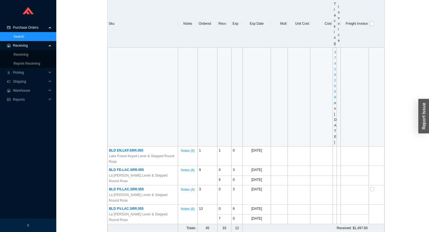
scroll to position [248, 0]
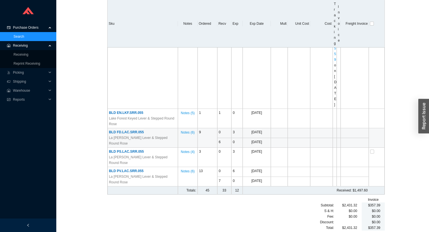
click at [129, 134] on span "BLD FD.LAC.SRR.055" at bounding box center [126, 132] width 35 height 4
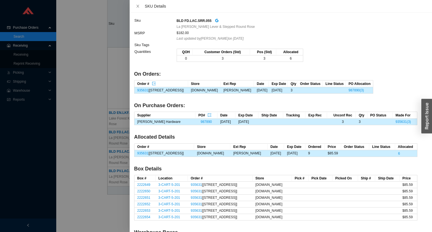
click at [83, 90] on div at bounding box center [216, 116] width 432 height 232
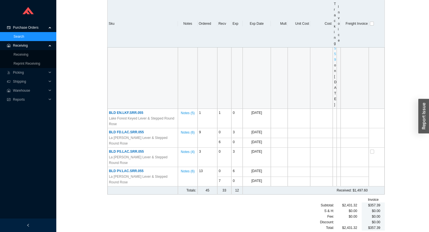
click at [334, 58] on link "1Z5RW6860374262559" at bounding box center [335, 12] width 3 height 100
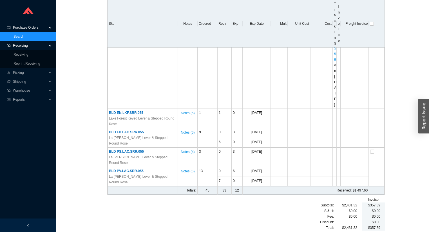
click at [24, 47] on span "Receiving" at bounding box center [30, 45] width 34 height 9
click at [25, 46] on span "Receiving" at bounding box center [30, 45] width 34 height 9
click at [25, 53] on link "Receiving" at bounding box center [21, 55] width 15 height 4
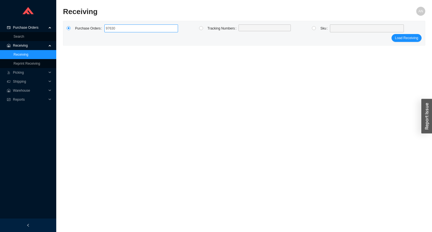
type input "976306"
click button "Load Receiving" at bounding box center [407, 38] width 30 height 8
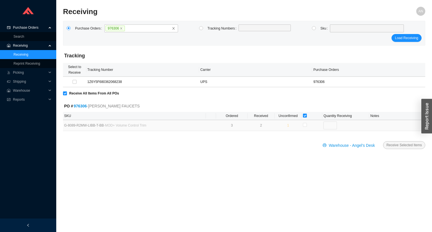
click at [81, 108] on span "PO # 976306" at bounding box center [75, 106] width 23 height 6
click at [81, 106] on link "976306" at bounding box center [80, 106] width 13 height 5
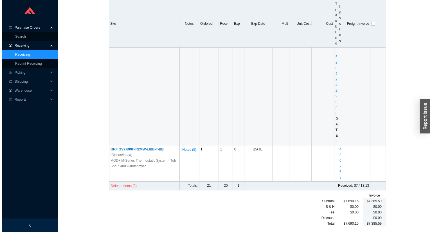
scroll to position [2182, 0]
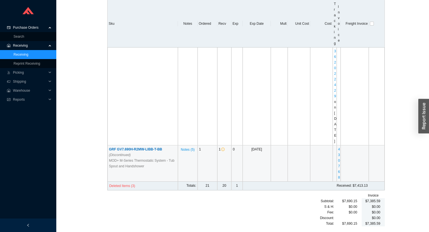
click at [223, 149] on icon "info-circle" at bounding box center [222, 149] width 3 height 3
click at [155, 149] on span "GRF GV7.690H-R2MW-LIBB-T-BB (Discontinued)" at bounding box center [135, 152] width 53 height 10
